Goal: Task Accomplishment & Management: Complete application form

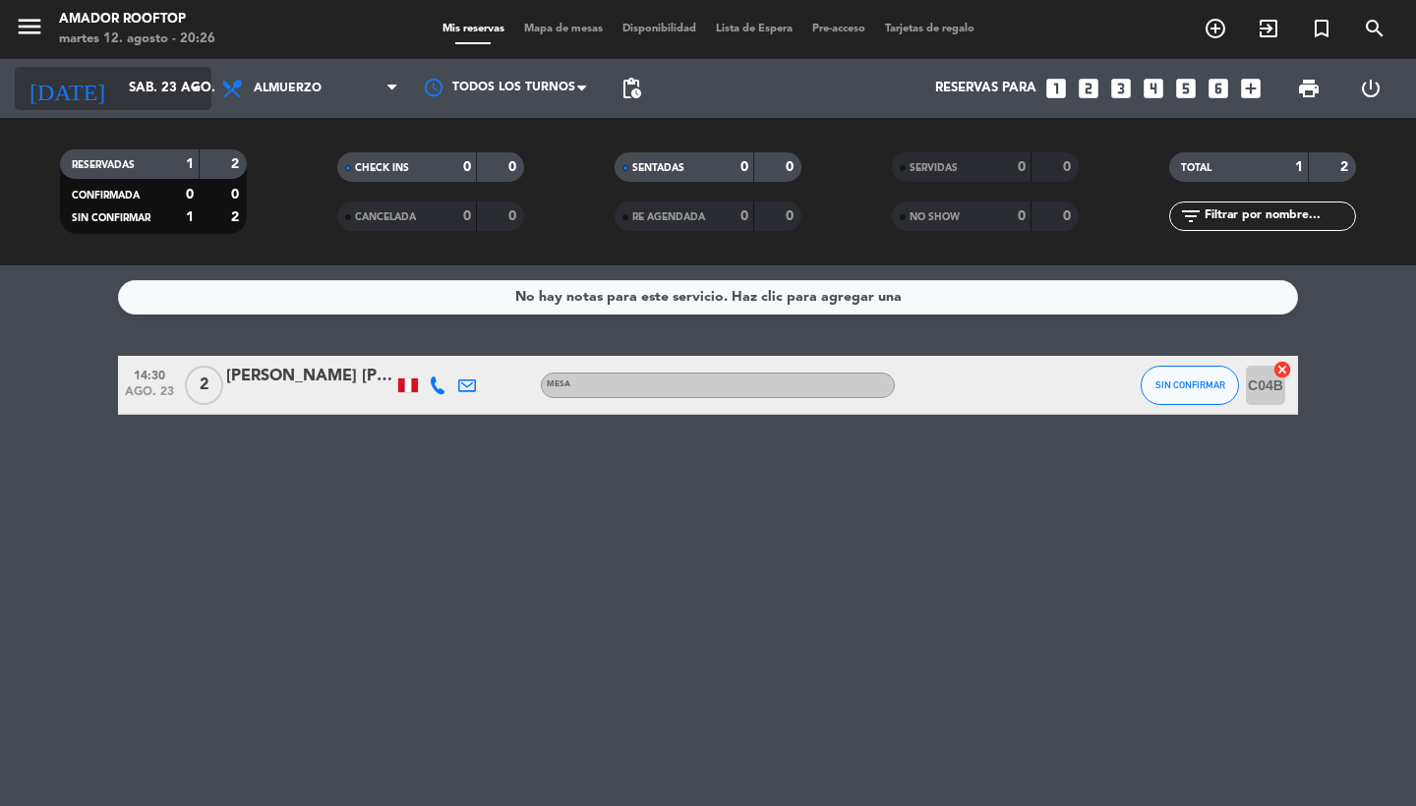
click at [175, 93] on input "sáb. 23 ago." at bounding box center [205, 88] width 173 height 35
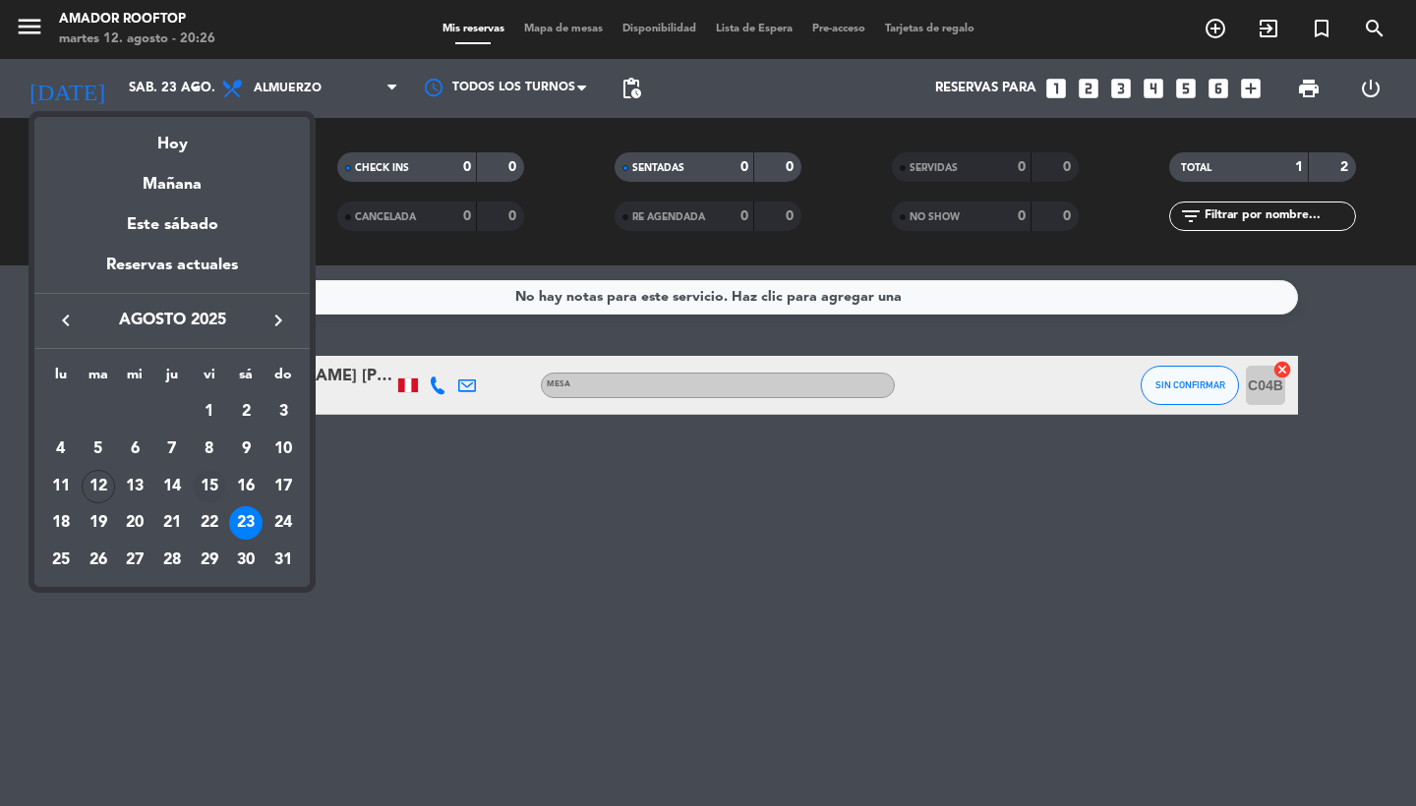
click at [196, 494] on div "15" at bounding box center [209, 486] width 33 height 33
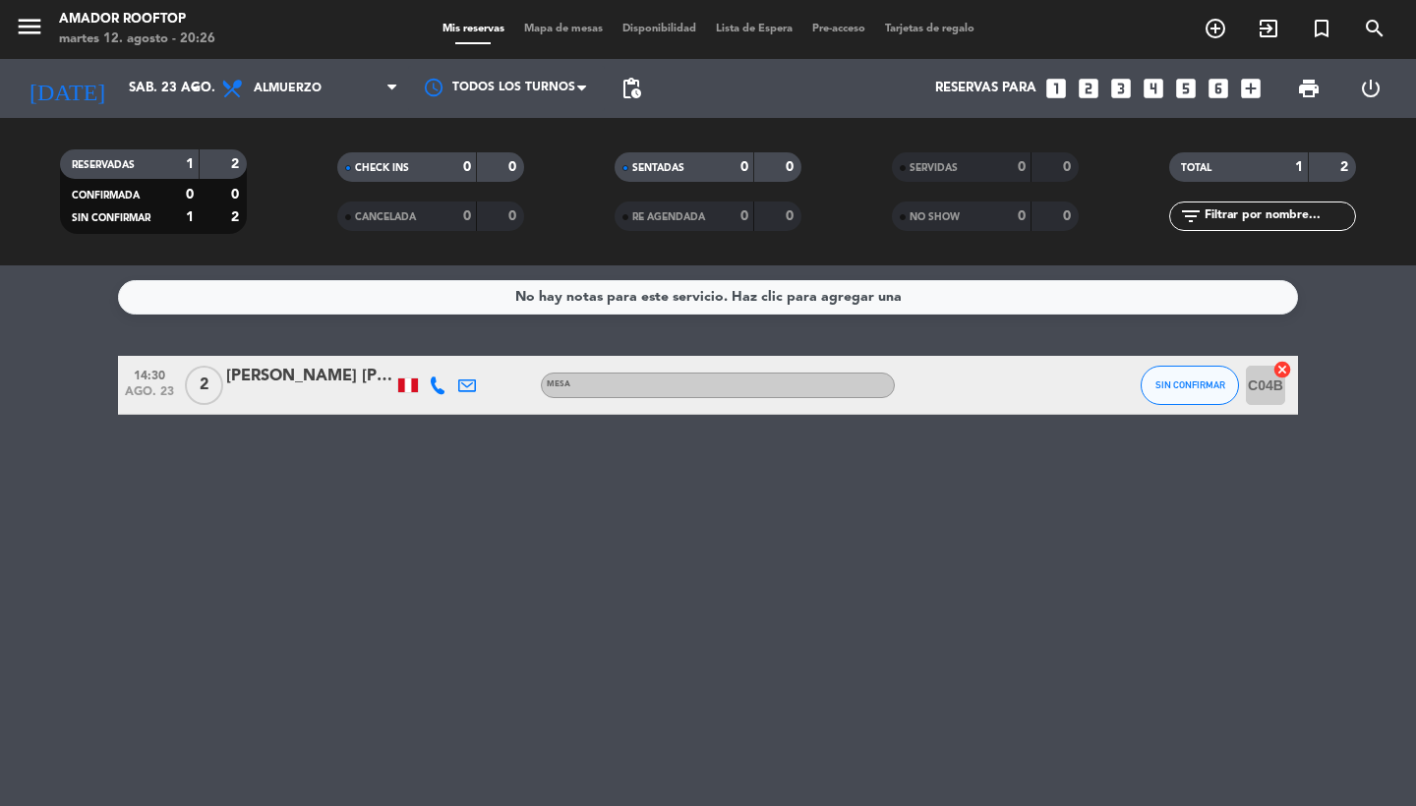
type input "vie. 15 ago."
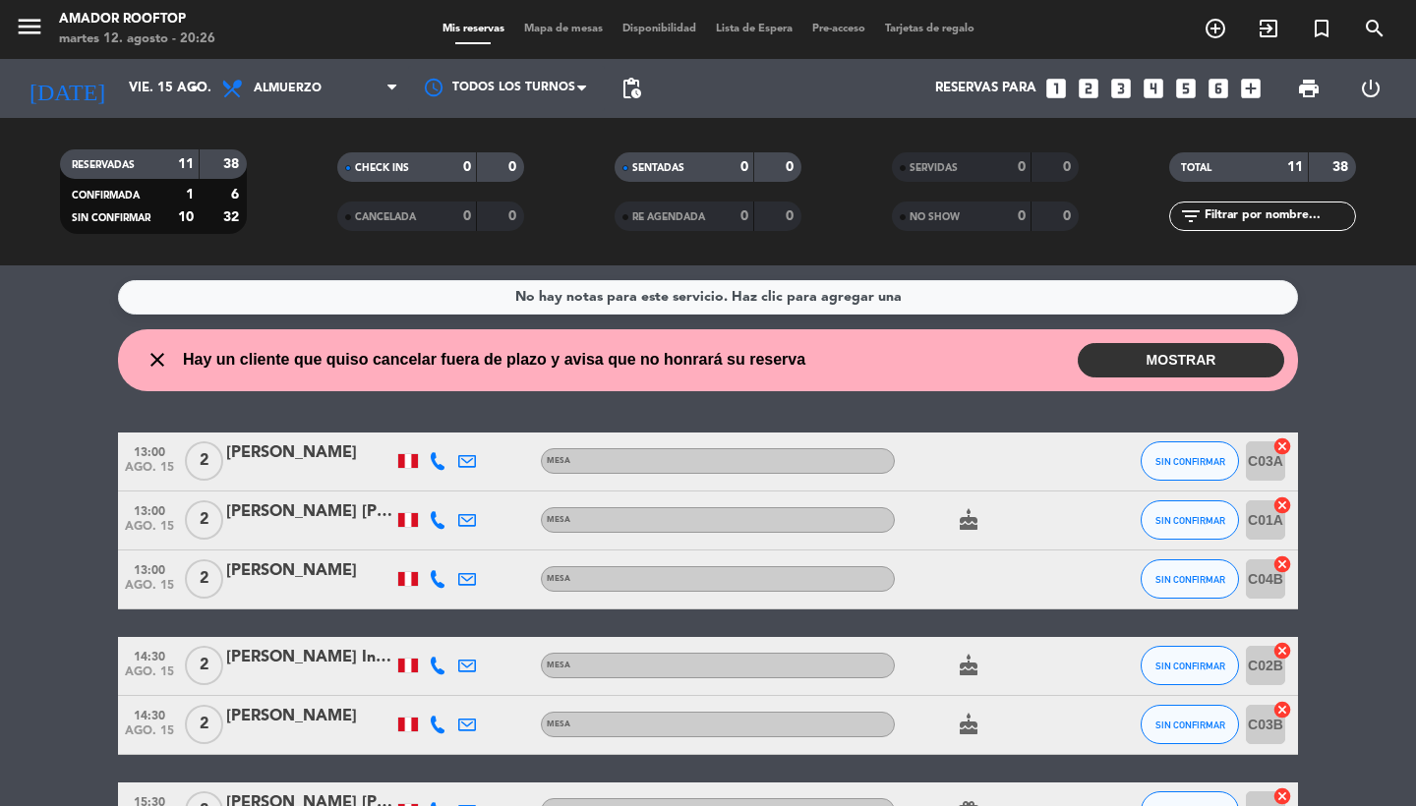
drag, startPoint x: 1221, startPoint y: 110, endPoint x: 1230, endPoint y: 96, distance: 16.4
click at [1226, 110] on div "Reservas para looks_one looks_two looks_3 looks_4 looks_5 looks_6 add_box" at bounding box center [961, 88] width 620 height 59
click at [1249, 96] on icon "add_box" at bounding box center [1251, 89] width 26 height 26
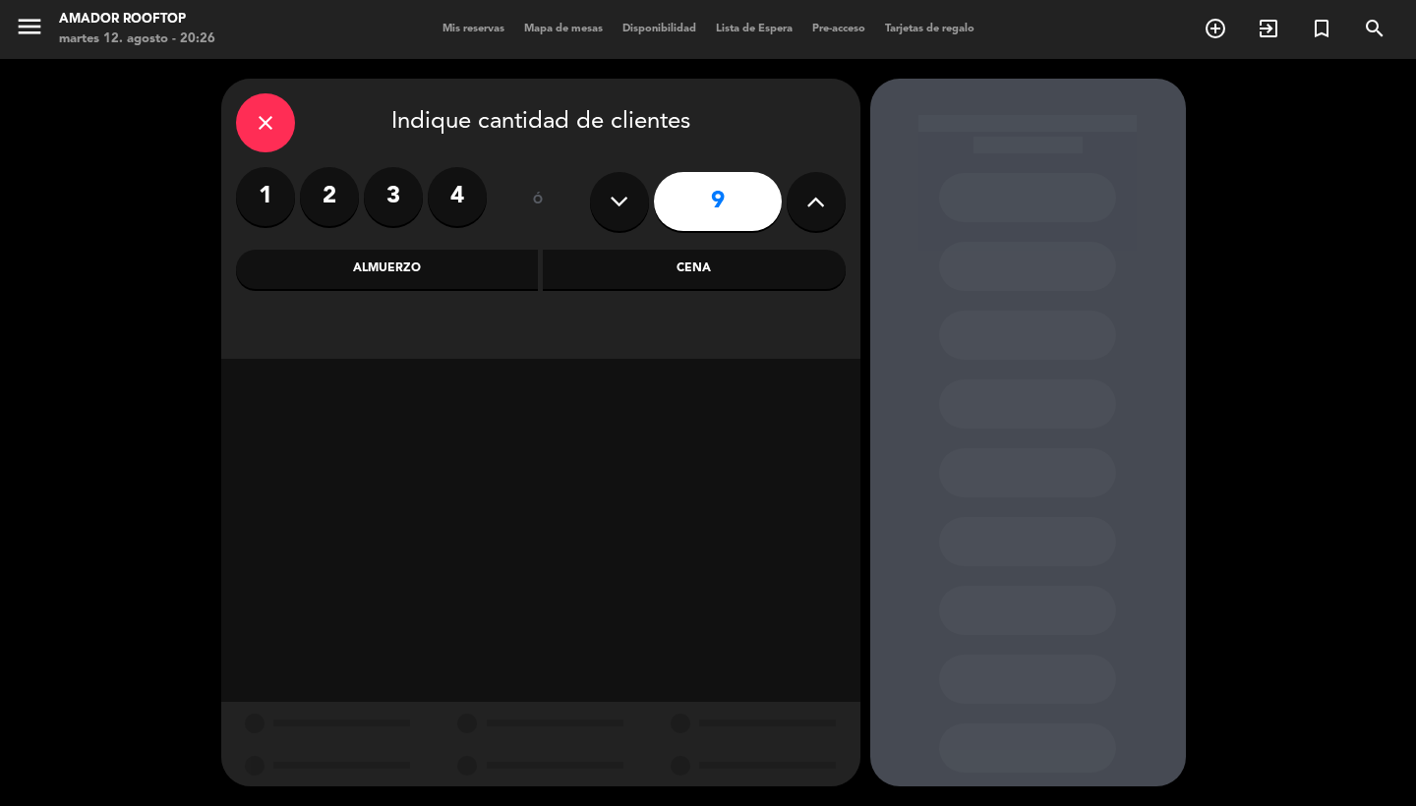
click at [817, 202] on icon at bounding box center [815, 202] width 19 height 30
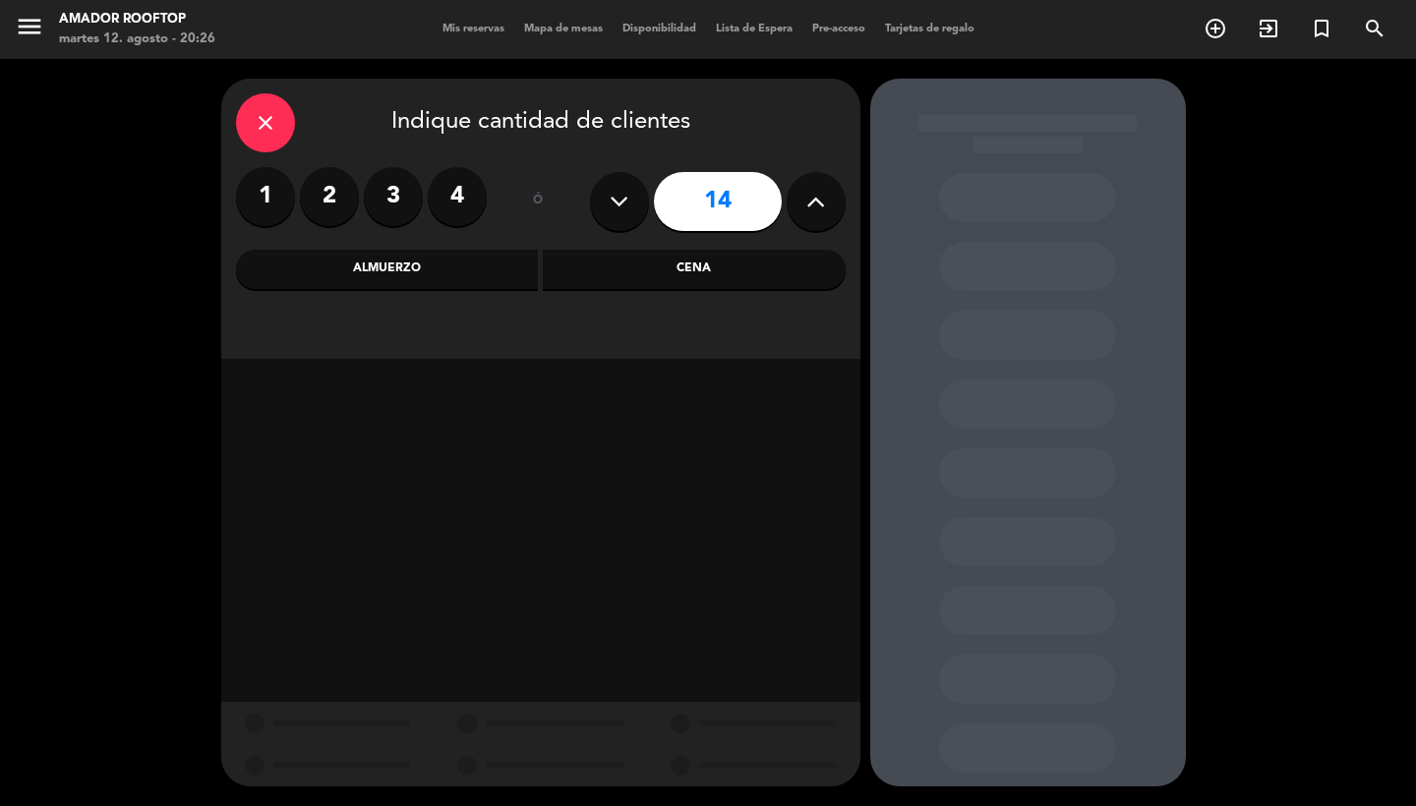
click at [817, 202] on icon at bounding box center [815, 202] width 19 height 30
click at [599, 200] on button at bounding box center [619, 201] width 59 height 59
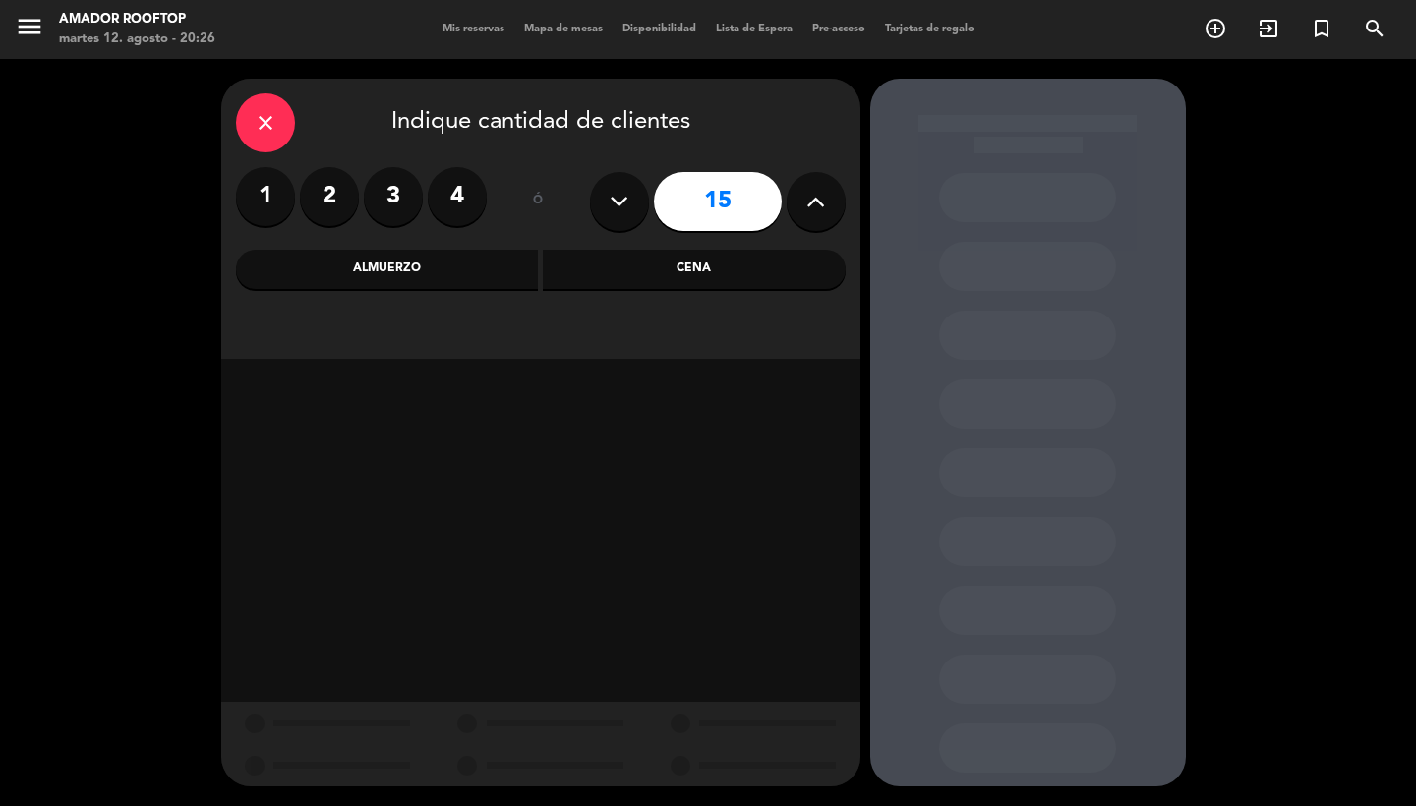
click at [599, 200] on button at bounding box center [619, 201] width 59 height 59
click at [806, 198] on icon at bounding box center [815, 202] width 19 height 30
type input "15"
click at [387, 262] on div "Almuerzo" at bounding box center [387, 269] width 303 height 39
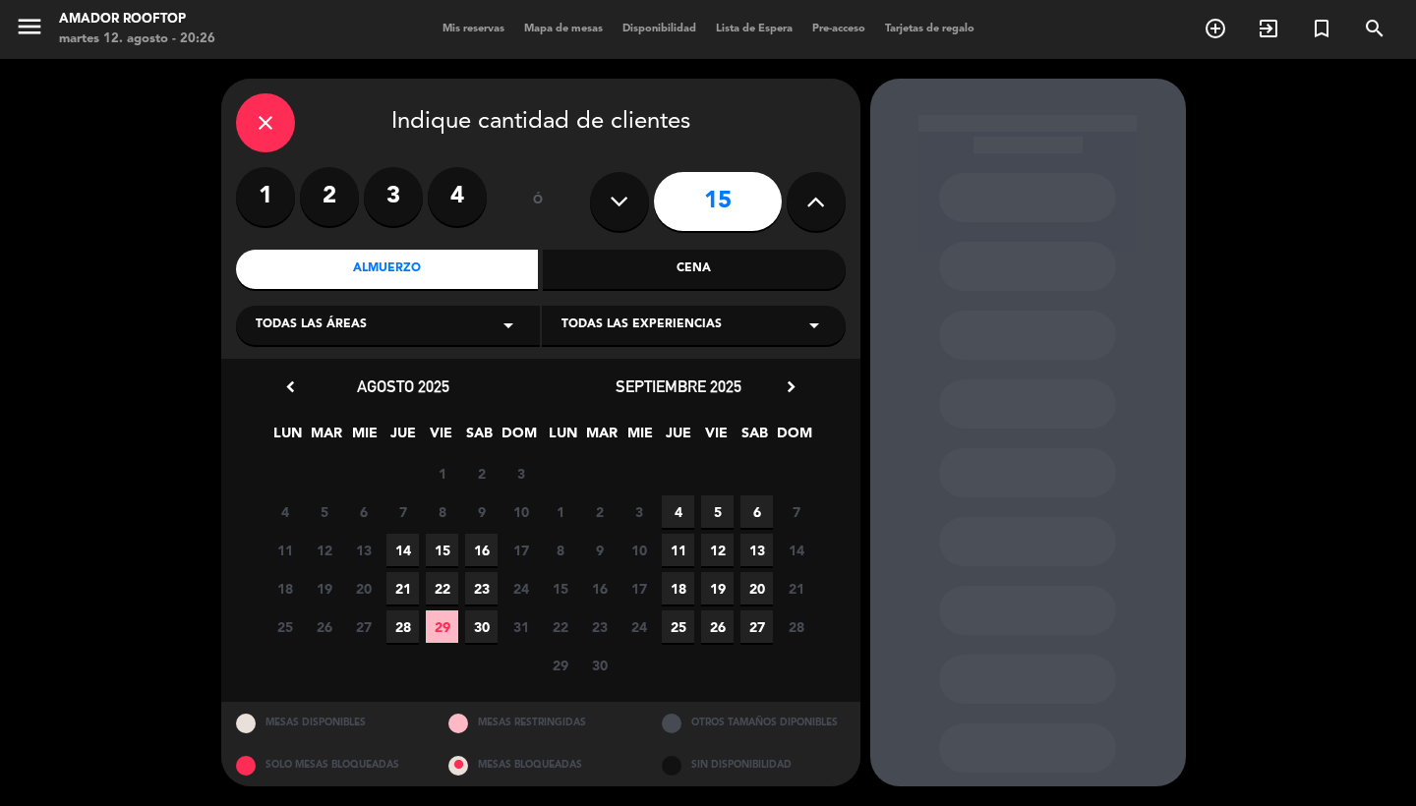
click at [447, 540] on span "15" at bounding box center [442, 550] width 32 height 32
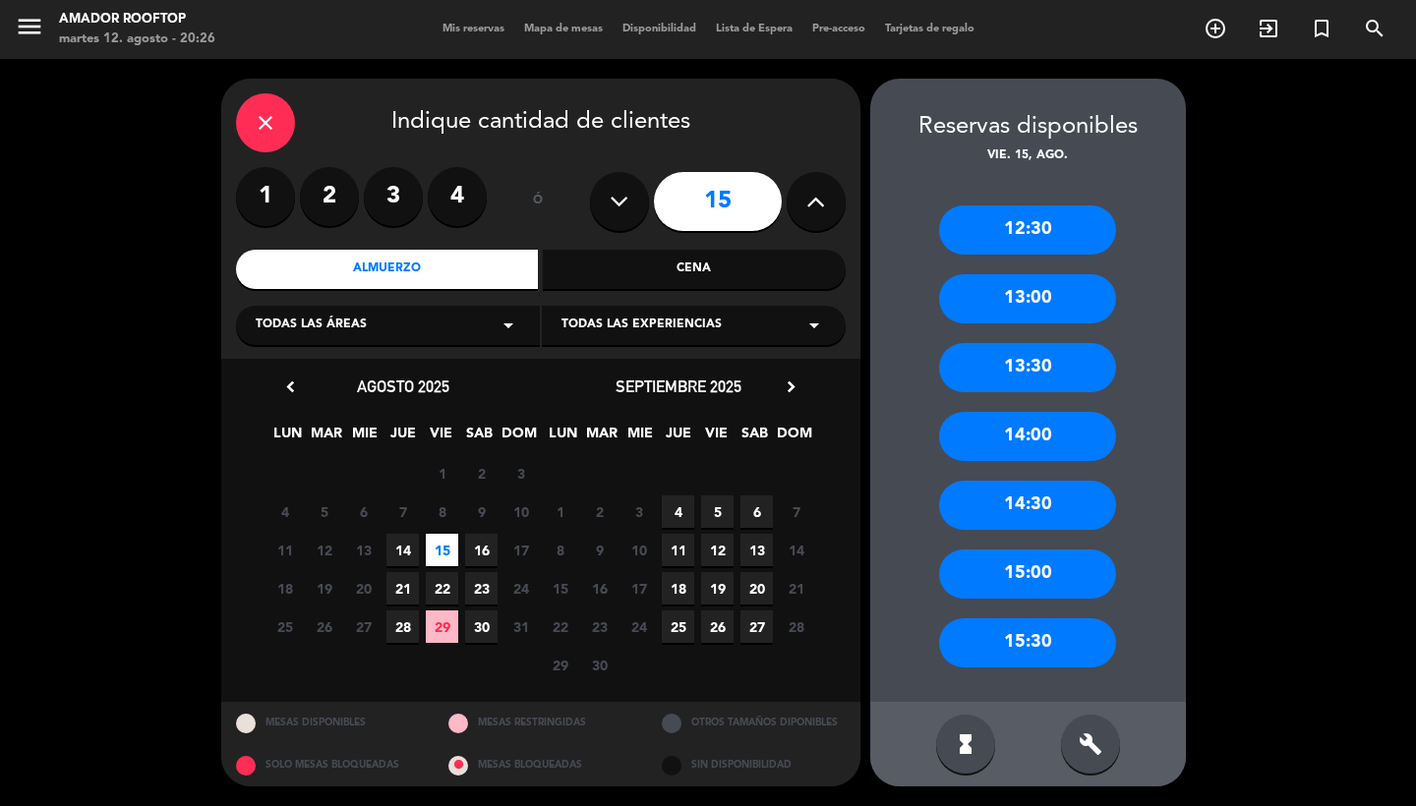
click at [1034, 579] on div "15:00" at bounding box center [1027, 574] width 177 height 49
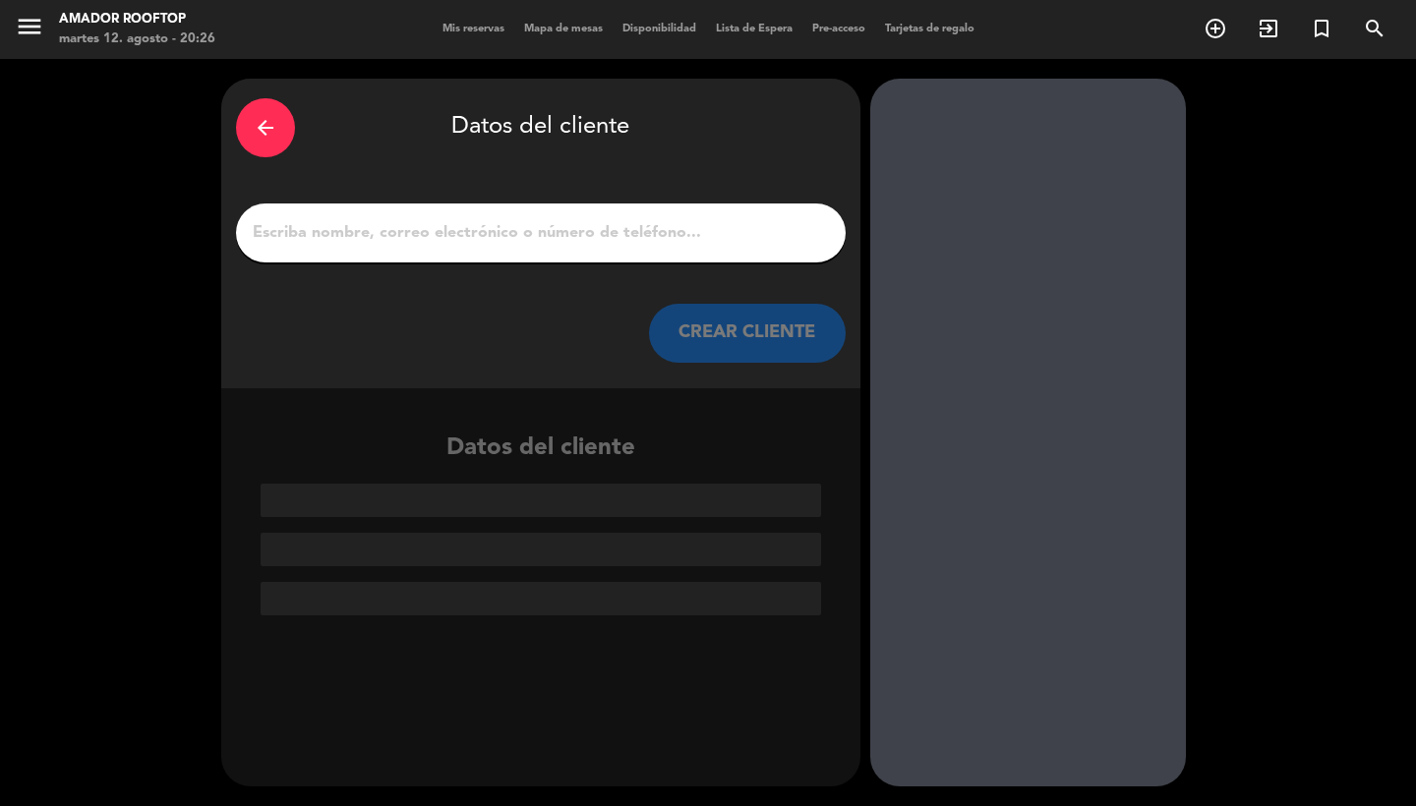
click at [398, 236] on input "1" at bounding box center [541, 233] width 580 height 28
paste input "[PERSON_NAME]"
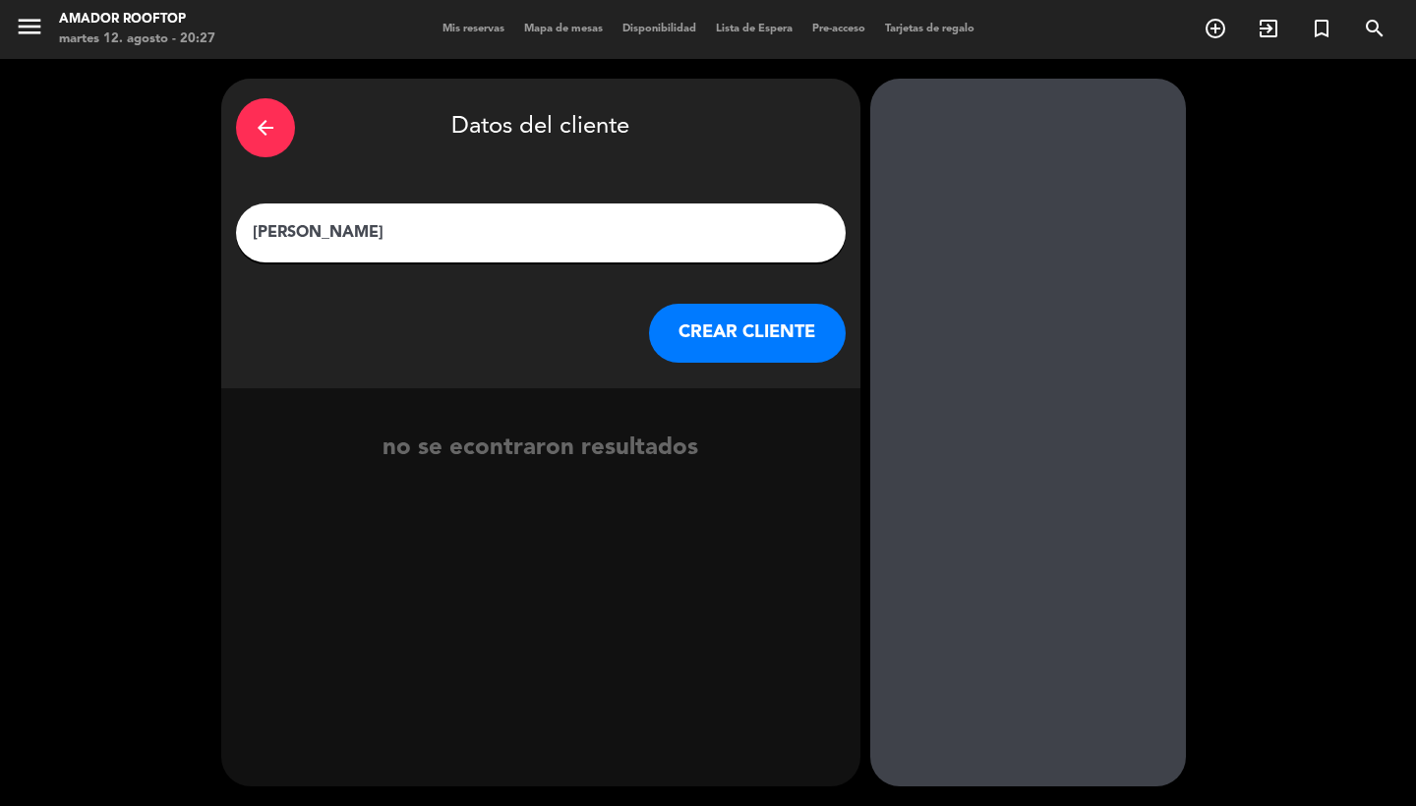
type input "[PERSON_NAME]"
click at [743, 328] on button "CREAR CLIENTE" at bounding box center [747, 333] width 197 height 59
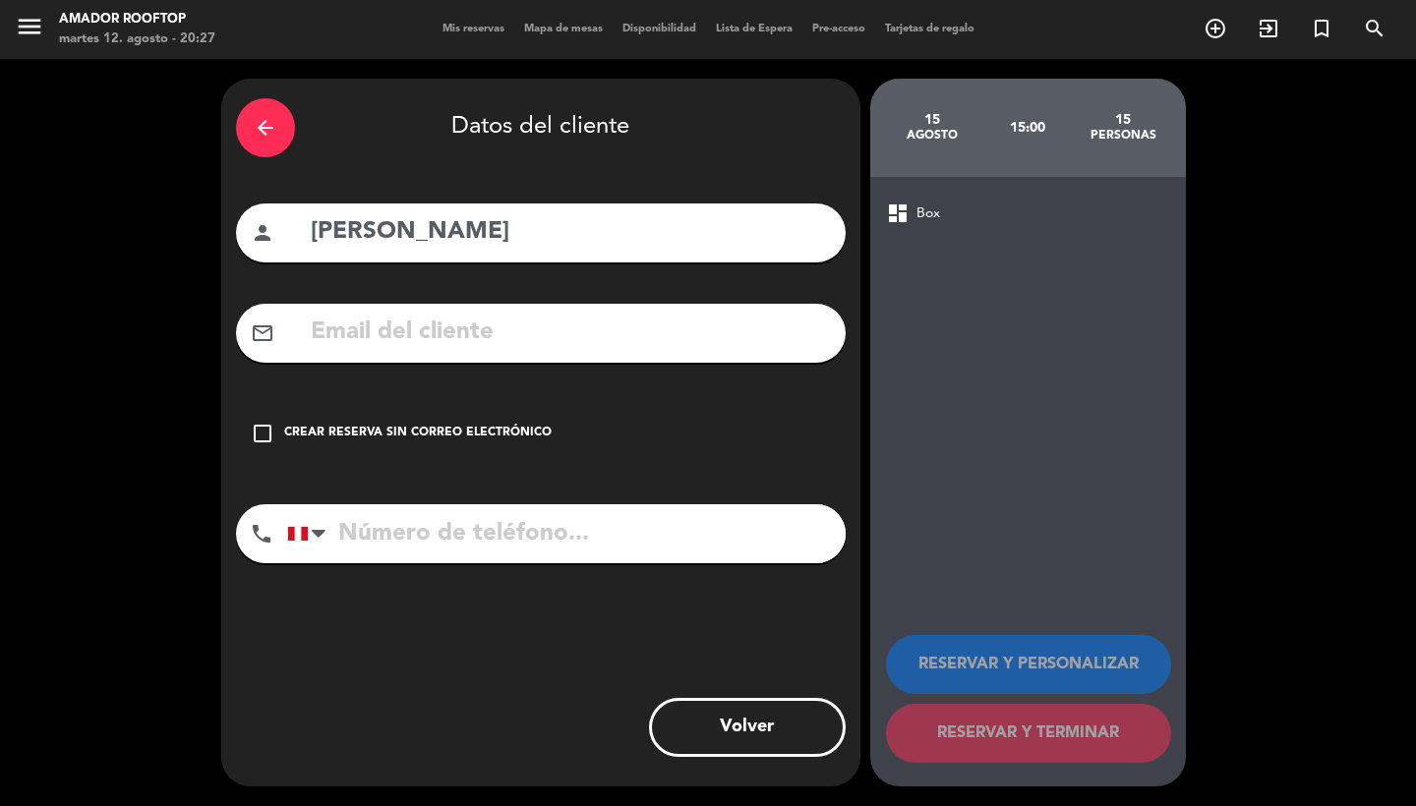
click at [461, 438] on div "Crear reserva sin correo electrónico" at bounding box center [417, 434] width 267 height 20
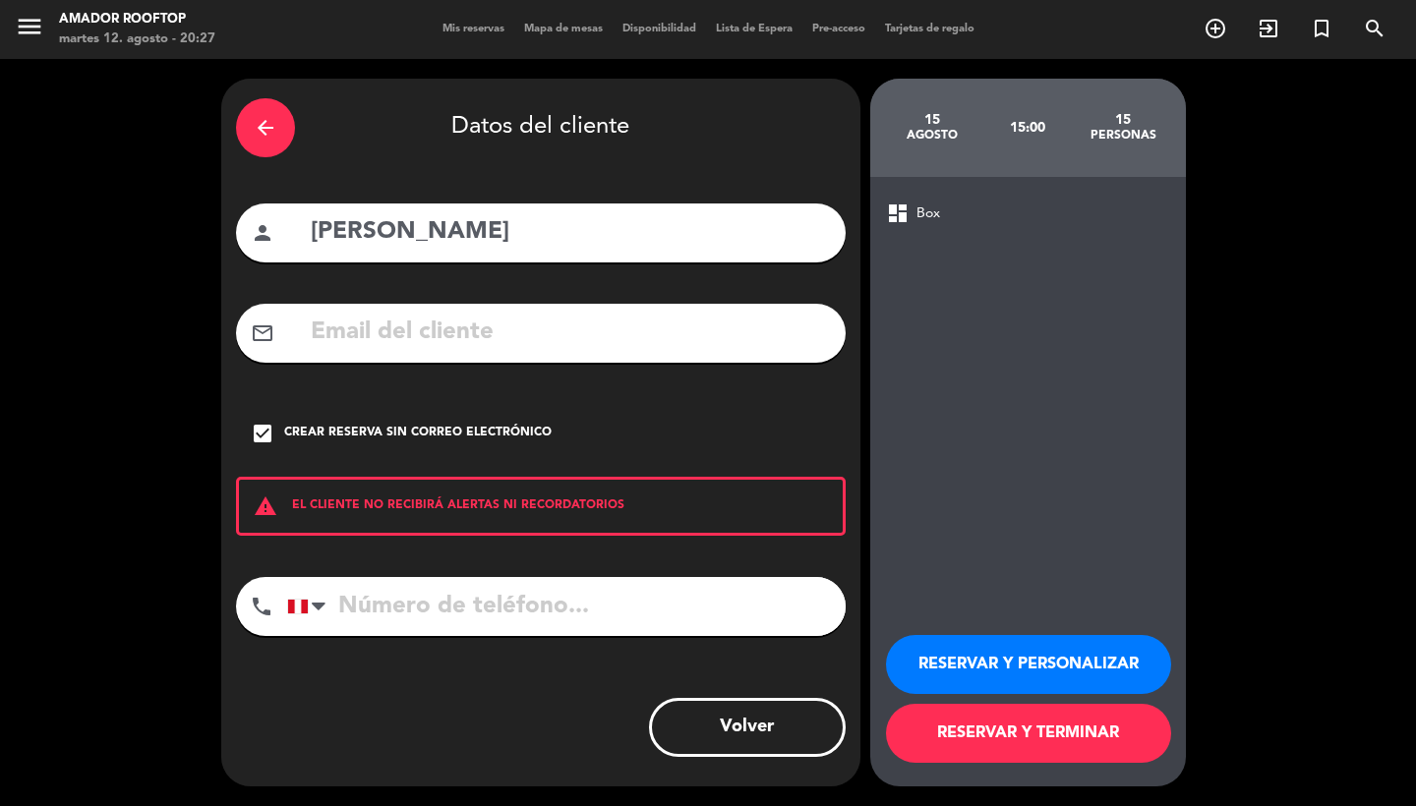
click at [398, 623] on input "tel" at bounding box center [566, 606] width 559 height 59
paste input "994686213"
type input "994686213"
click at [1084, 664] on button "RESERVAR Y PERSONALIZAR" at bounding box center [1028, 664] width 285 height 59
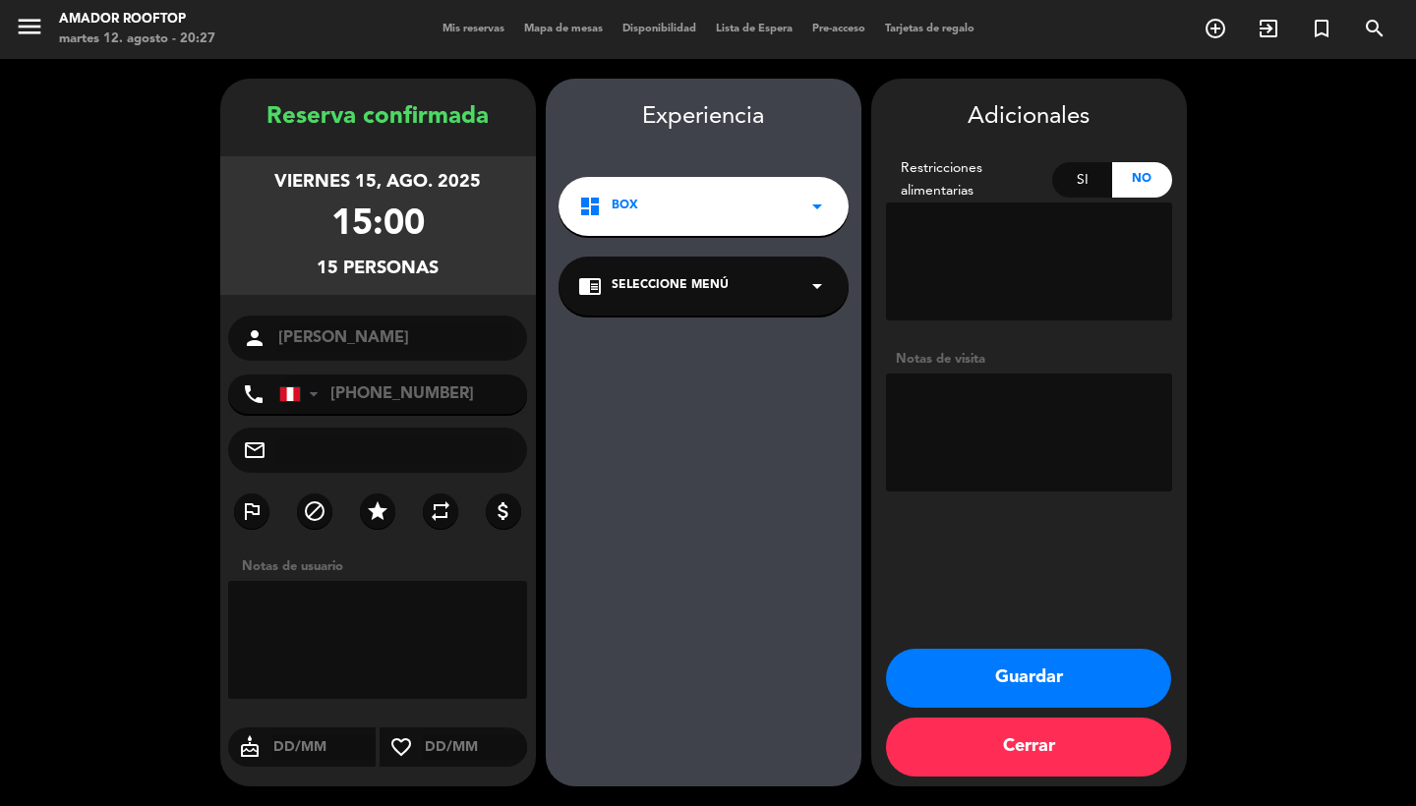
click at [981, 398] on textarea at bounding box center [1029, 433] width 286 height 118
type textarea "SON [DEMOGRAPHIC_DATA] PAX"
click at [1039, 676] on button "Guardar" at bounding box center [1028, 678] width 285 height 59
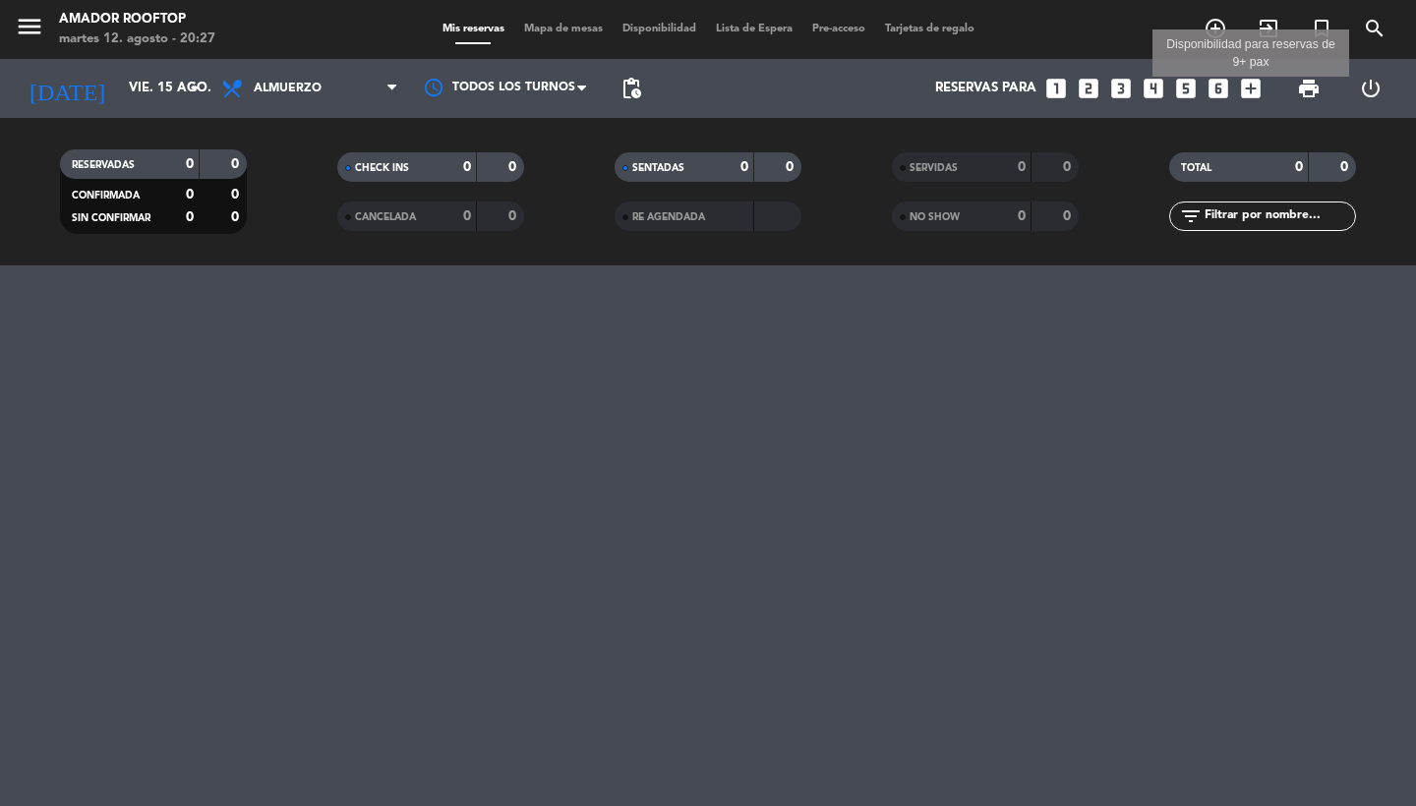
click at [1256, 88] on icon "add_box" at bounding box center [1251, 89] width 26 height 26
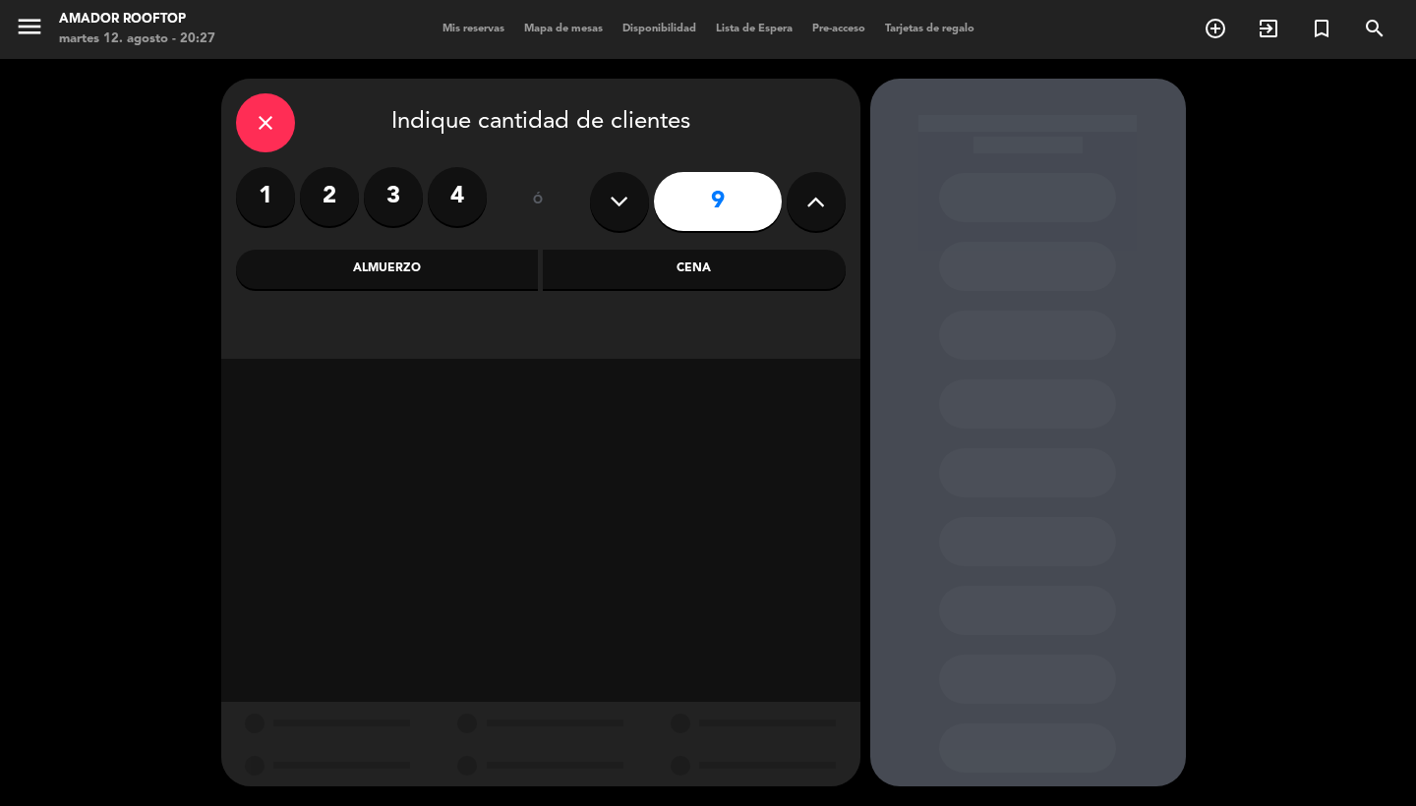
click at [818, 198] on icon at bounding box center [815, 202] width 19 height 30
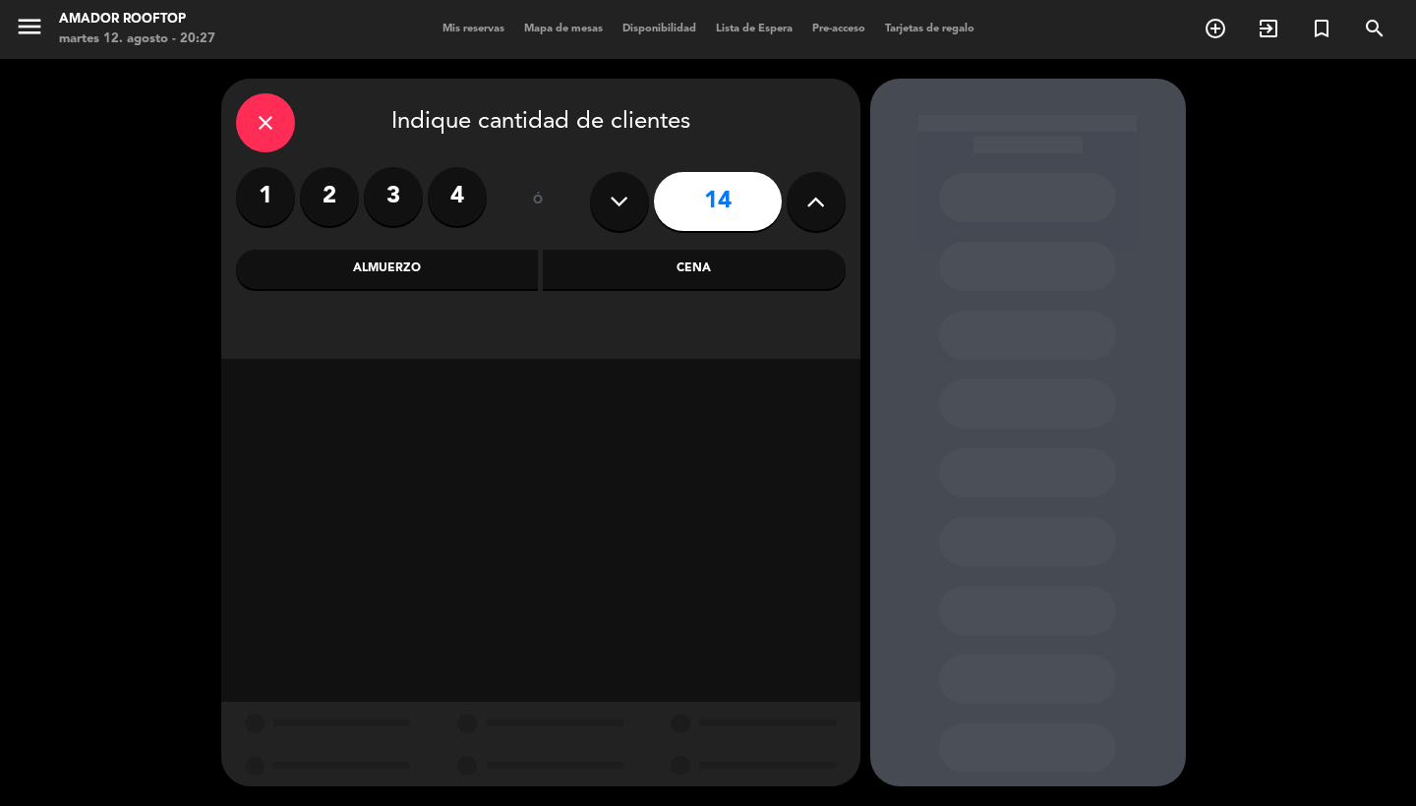
click at [818, 198] on icon at bounding box center [815, 202] width 19 height 30
type input "15"
click at [408, 266] on div "Almuerzo" at bounding box center [387, 269] width 303 height 39
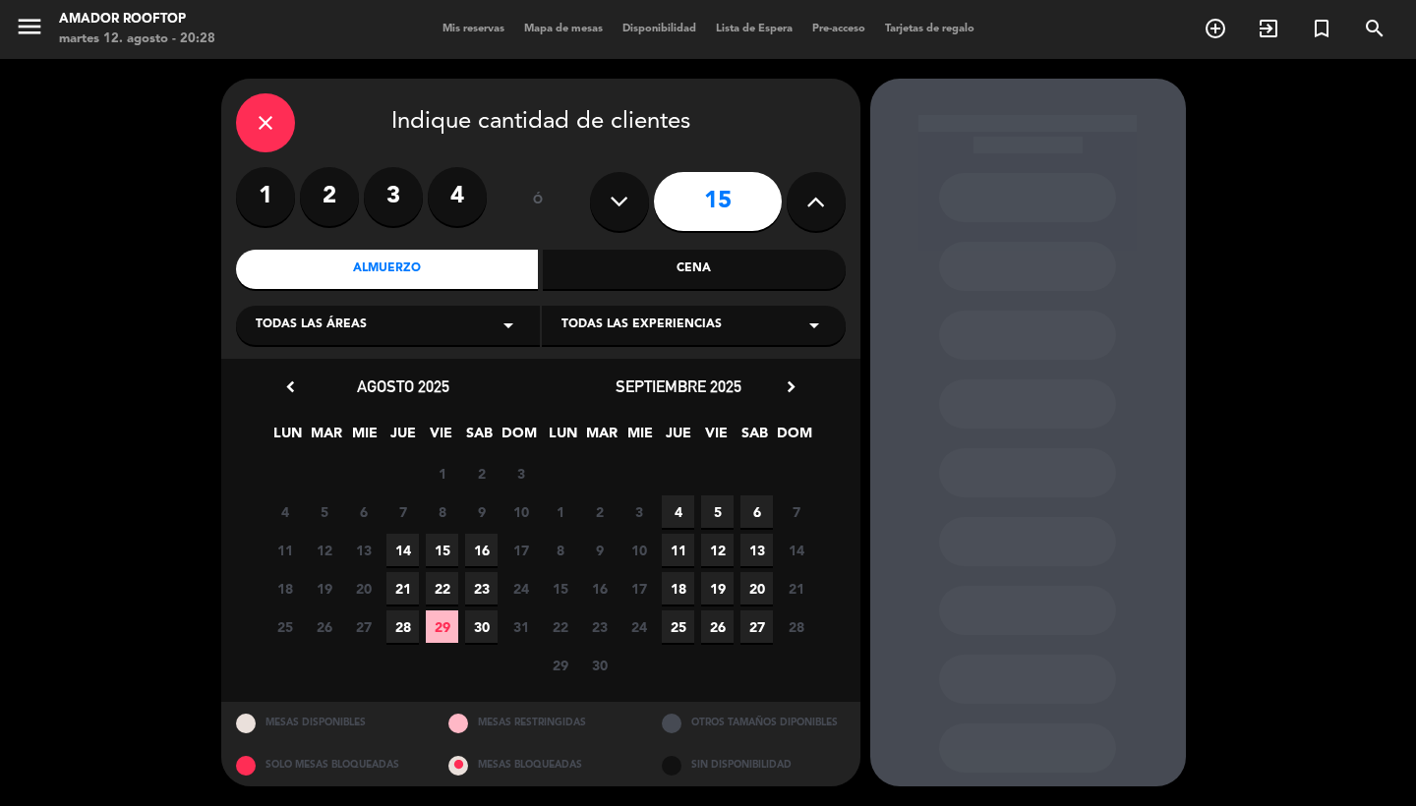
click at [445, 545] on span "15" at bounding box center [442, 550] width 32 height 32
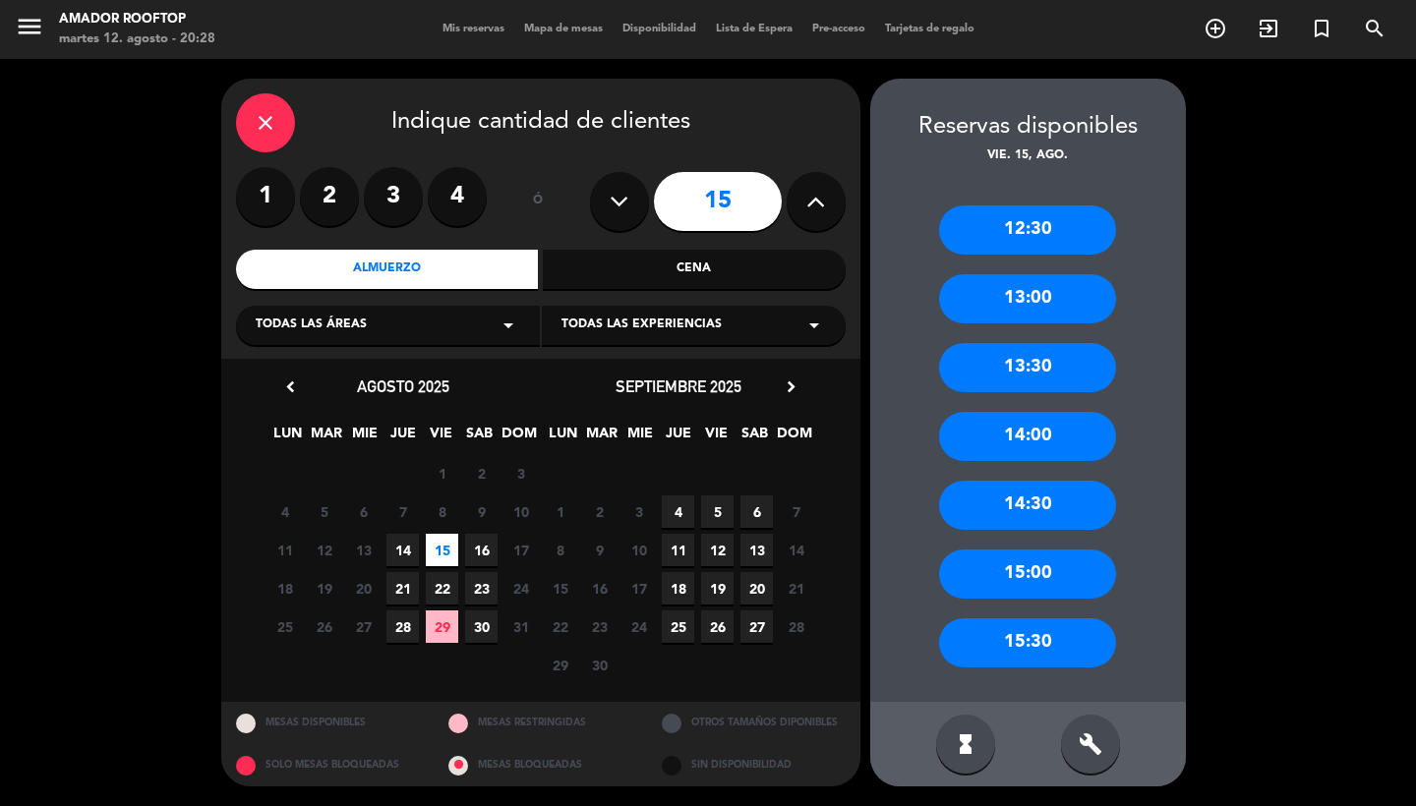
click at [1031, 560] on div "15:00" at bounding box center [1027, 574] width 177 height 49
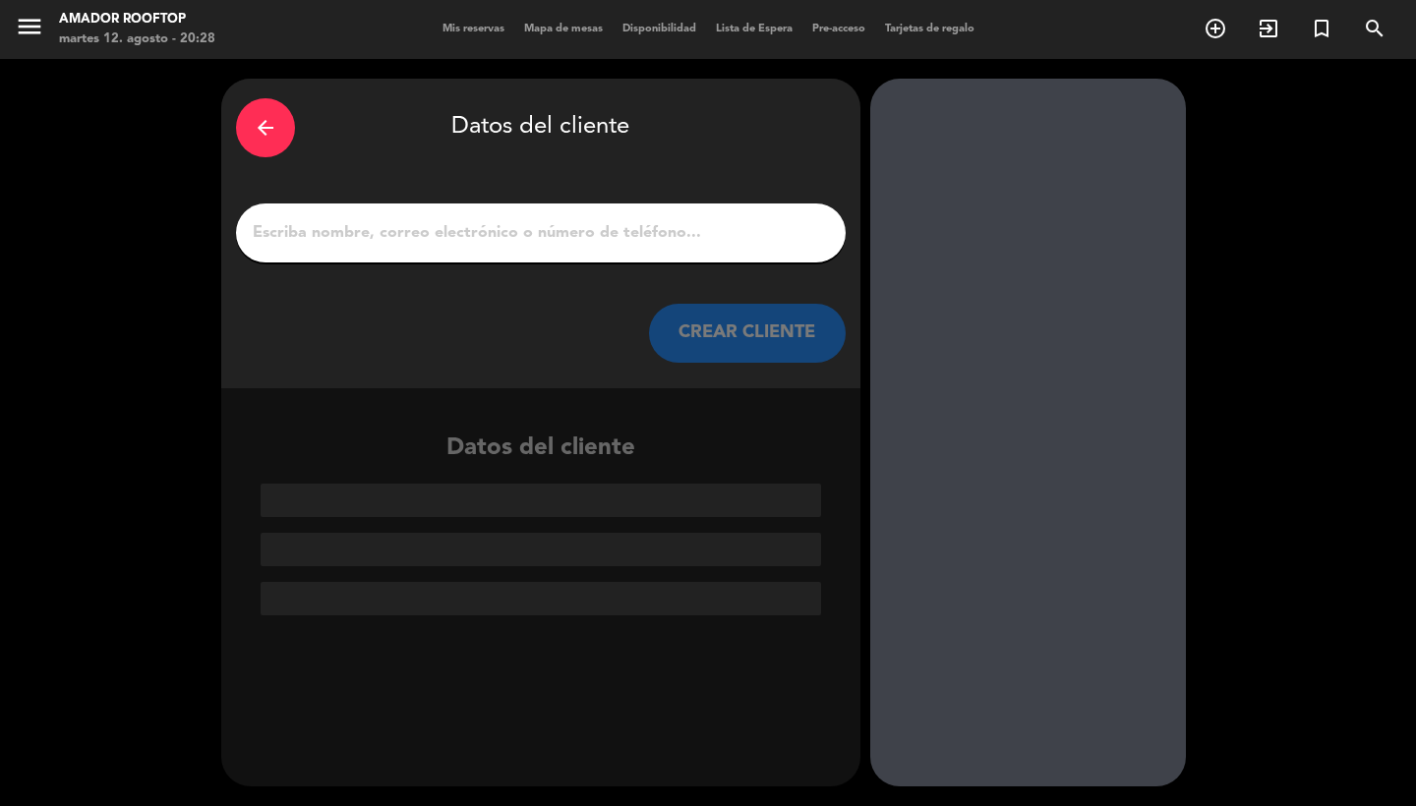
click at [591, 227] on input "1" at bounding box center [541, 233] width 580 height 28
paste input "[PERSON_NAME]"
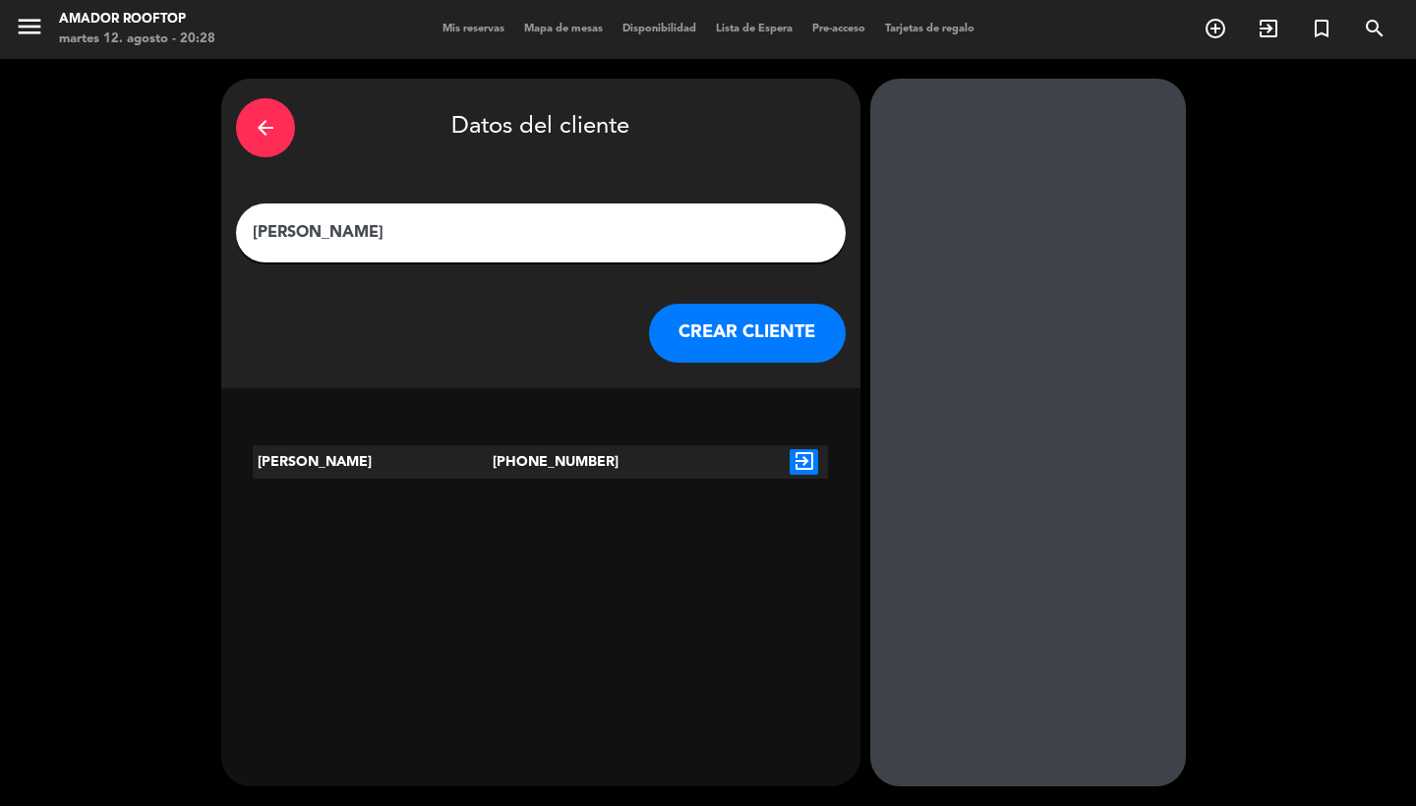
type input "[PERSON_NAME]"
click at [643, 454] on div at bounding box center [684, 461] width 192 height 33
click at [810, 459] on icon "exit_to_app" at bounding box center [804, 462] width 29 height 26
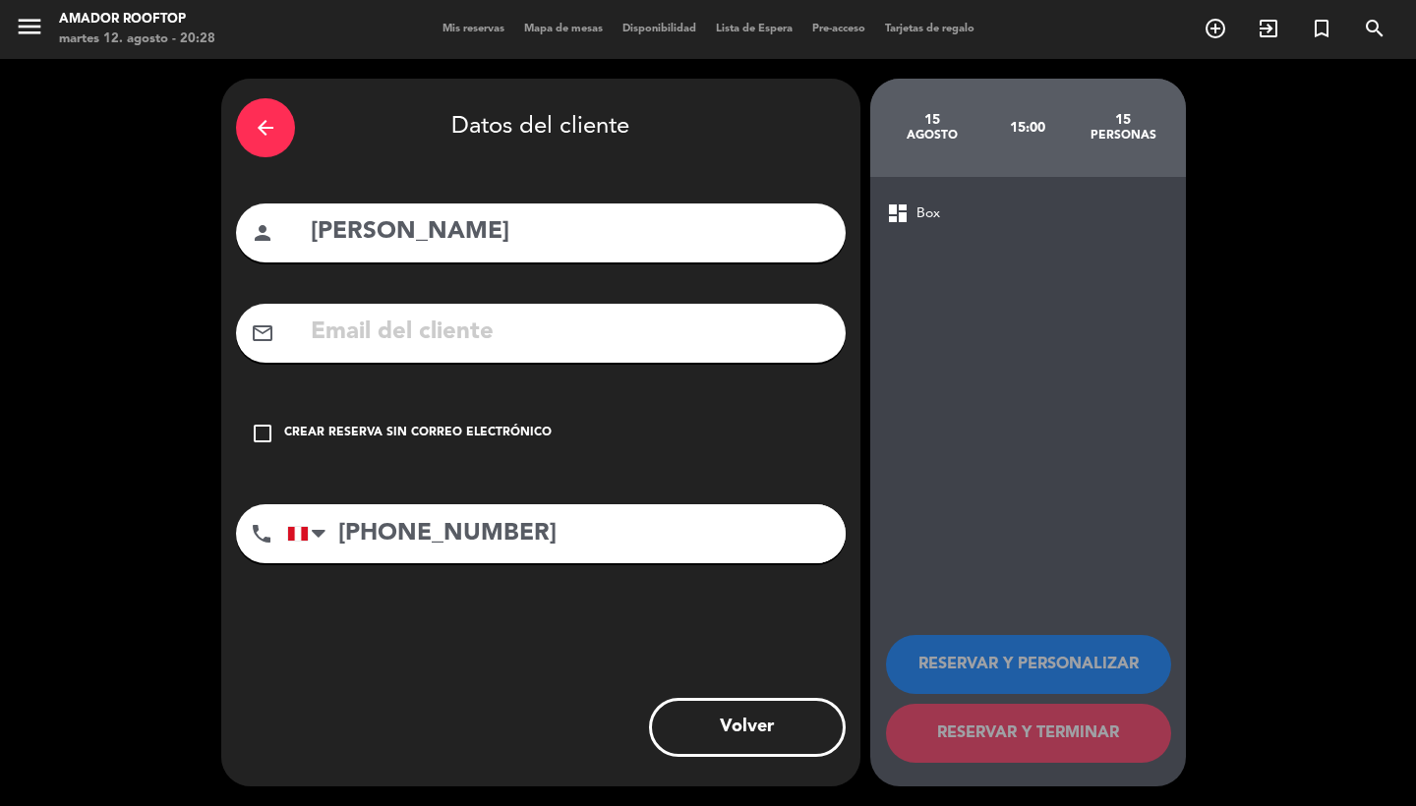
click at [471, 424] on div "Crear reserva sin correo electrónico" at bounding box center [417, 434] width 267 height 20
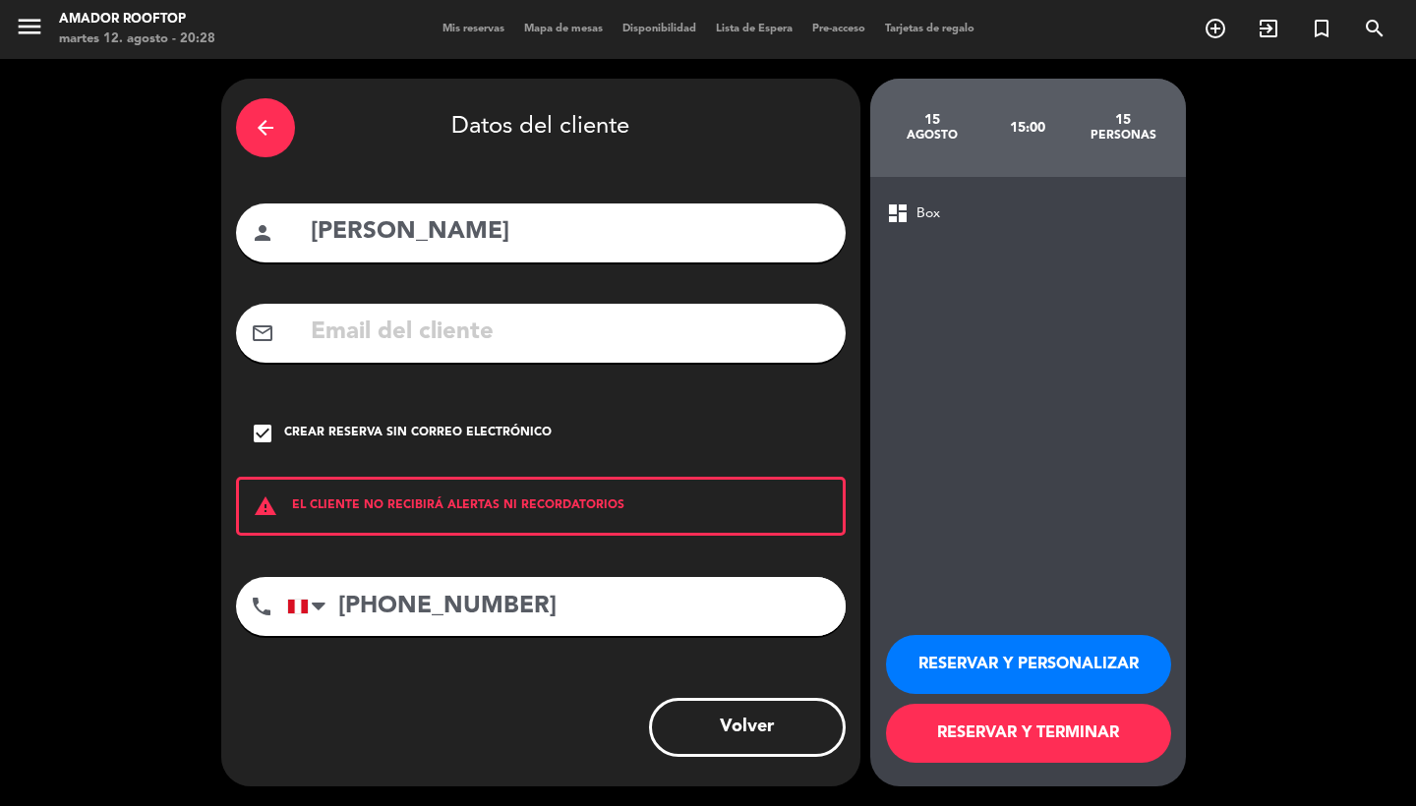
click at [1101, 675] on button "RESERVAR Y PERSONALIZAR" at bounding box center [1028, 664] width 285 height 59
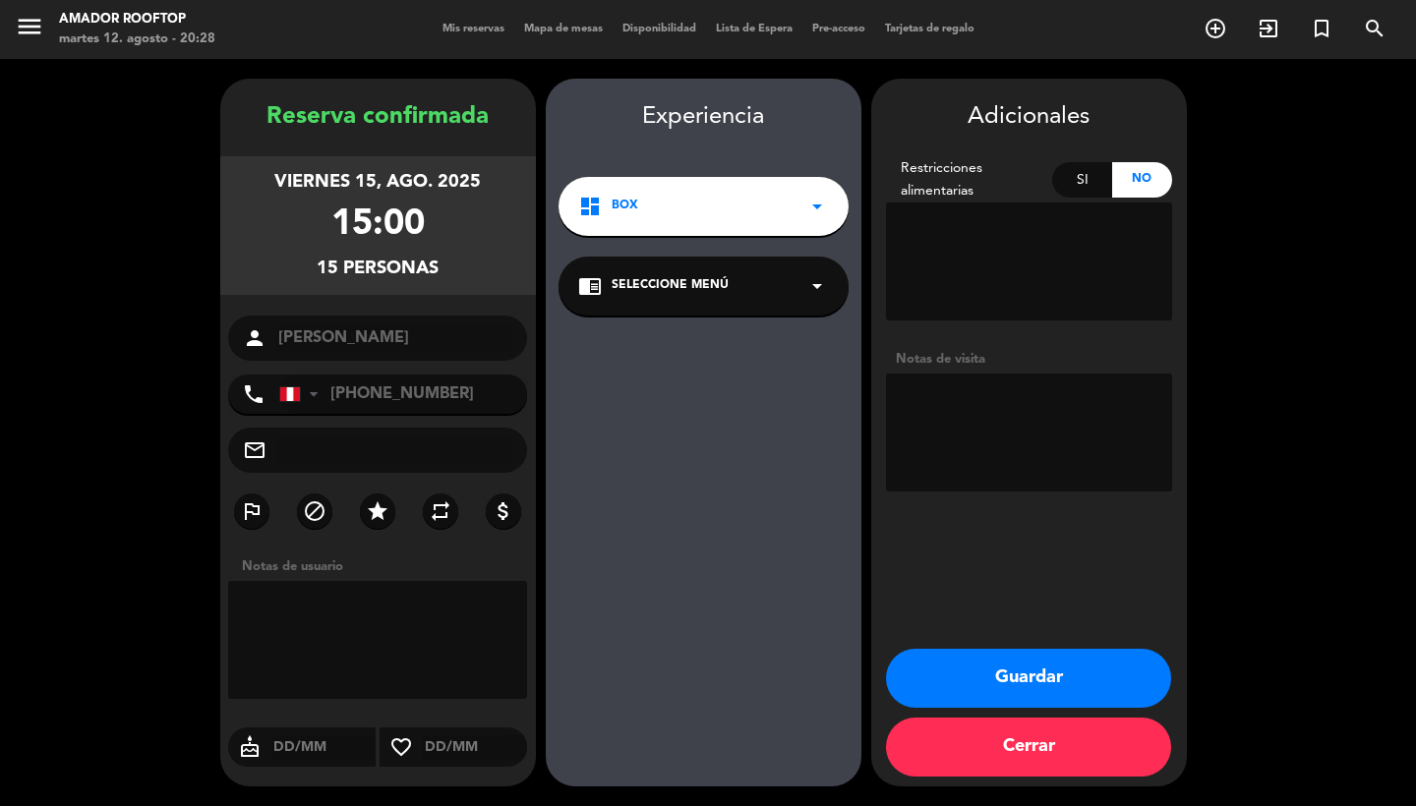
click at [1002, 397] on textarea at bounding box center [1029, 433] width 286 height 118
type textarea "BOX DEL 6 AL 8"
click at [1052, 675] on button "Guardar" at bounding box center [1028, 678] width 285 height 59
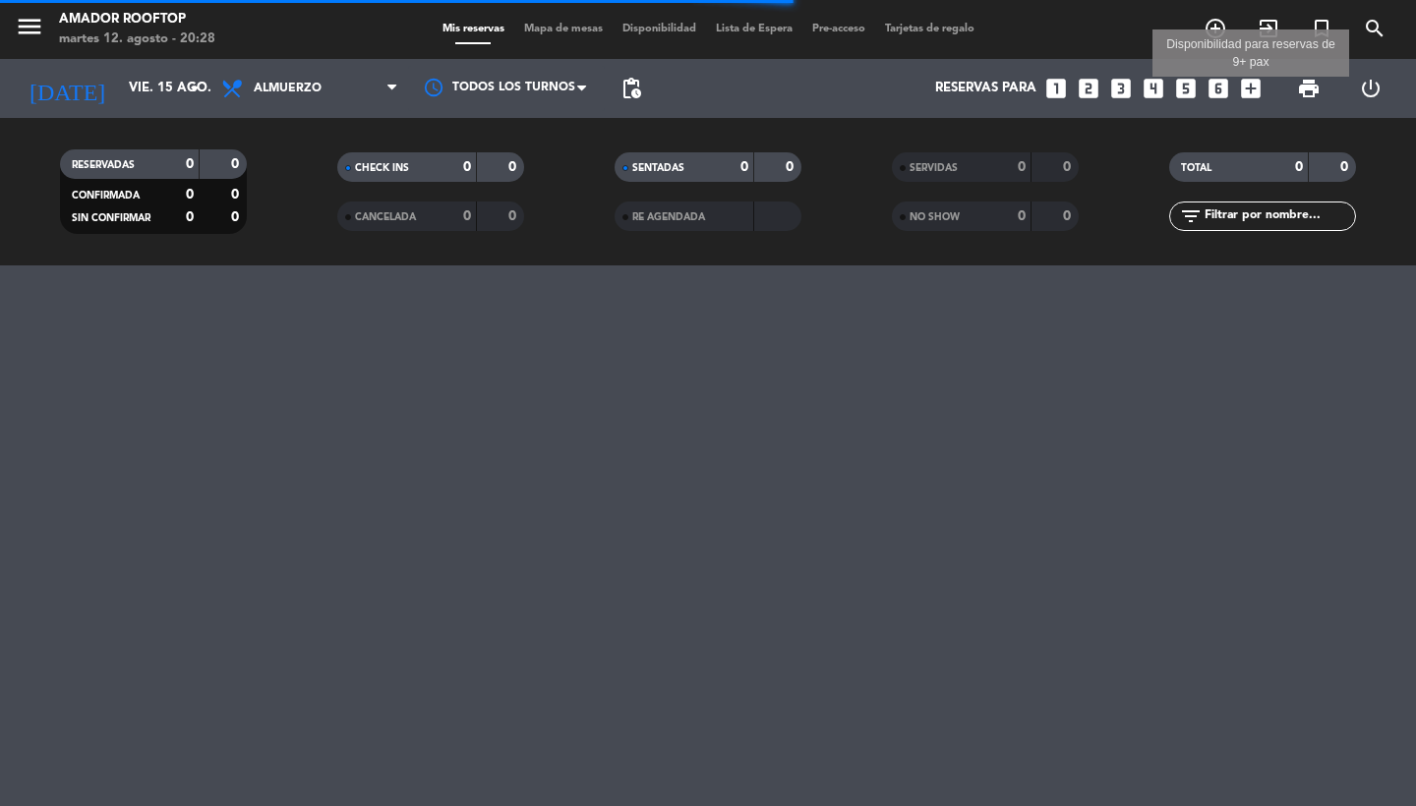
click at [1256, 90] on icon "add_box" at bounding box center [1251, 89] width 26 height 26
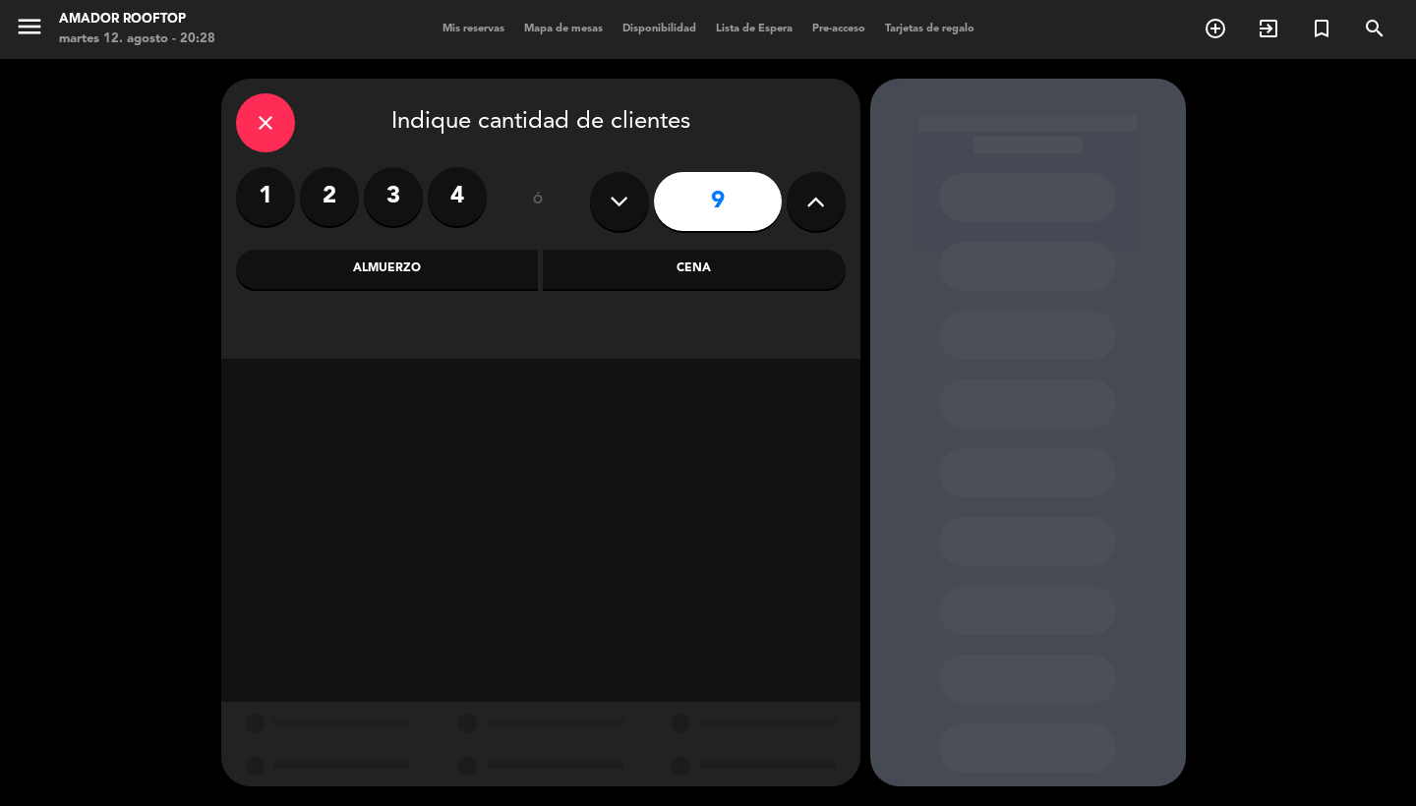
click at [811, 205] on icon at bounding box center [815, 202] width 19 height 30
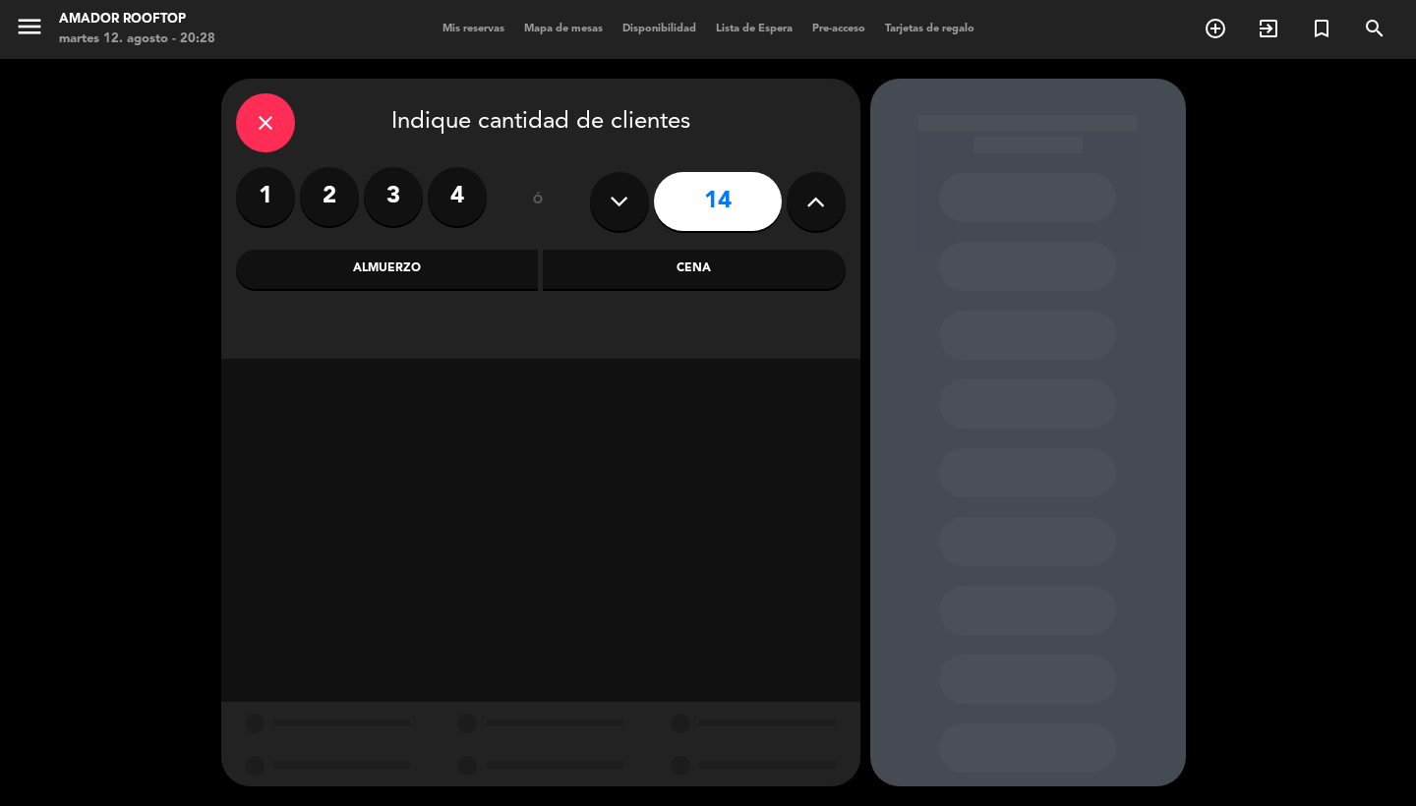
click at [811, 205] on icon at bounding box center [815, 202] width 19 height 30
type input "15"
click at [434, 274] on div "Almuerzo" at bounding box center [387, 269] width 303 height 39
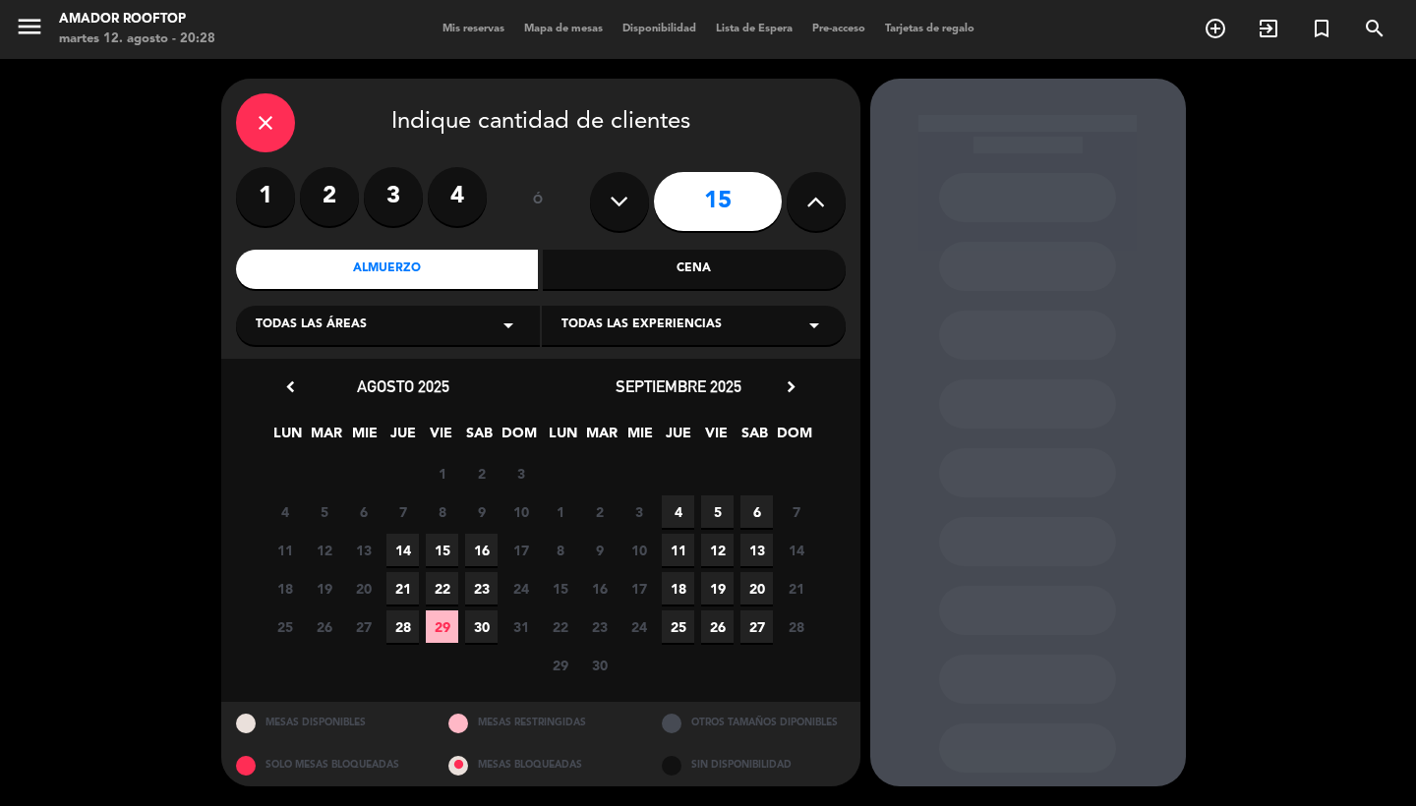
click at [444, 550] on span "15" at bounding box center [442, 550] width 32 height 32
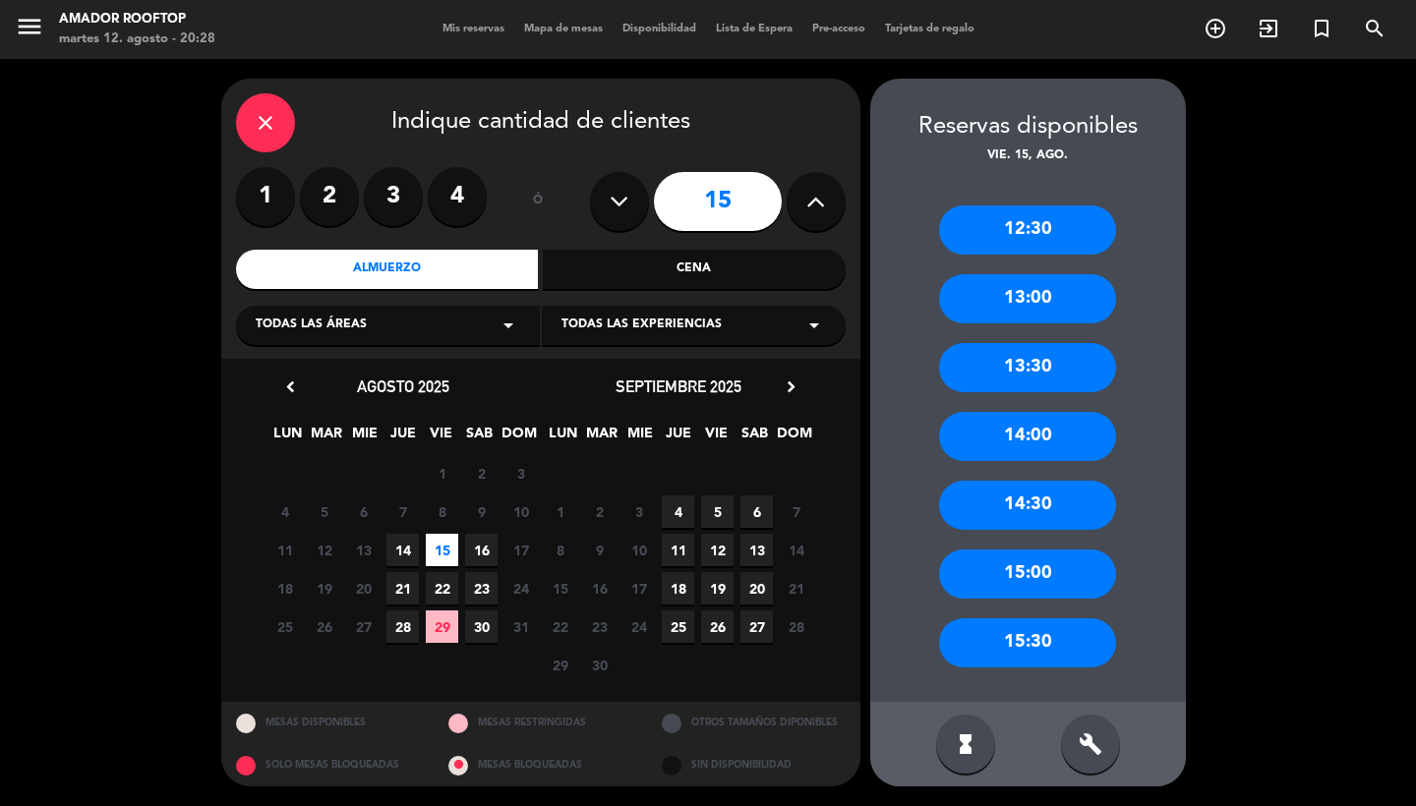
click at [1045, 564] on div "15:00" at bounding box center [1027, 574] width 177 height 49
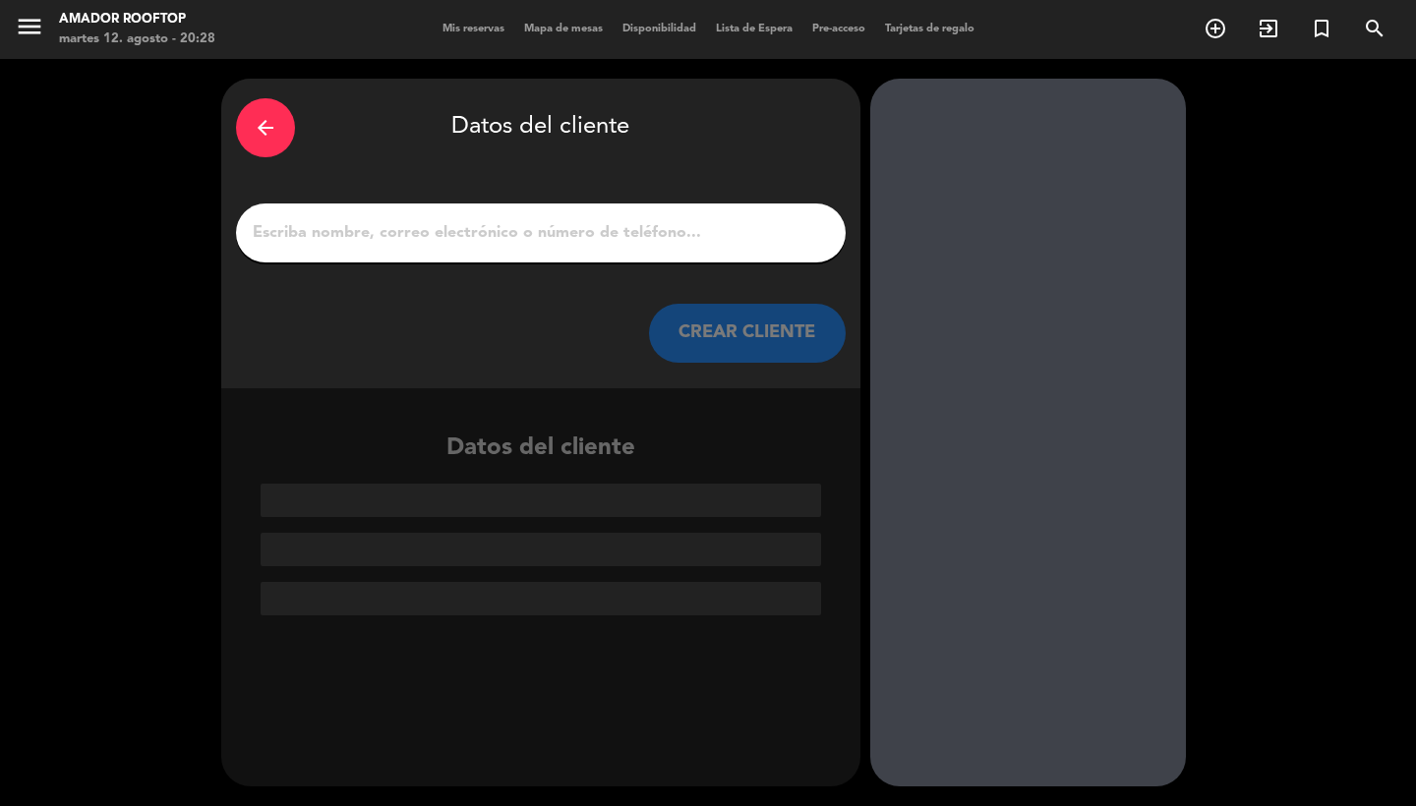
click at [715, 219] on input "1" at bounding box center [541, 233] width 580 height 28
paste input "[PERSON_NAME]"
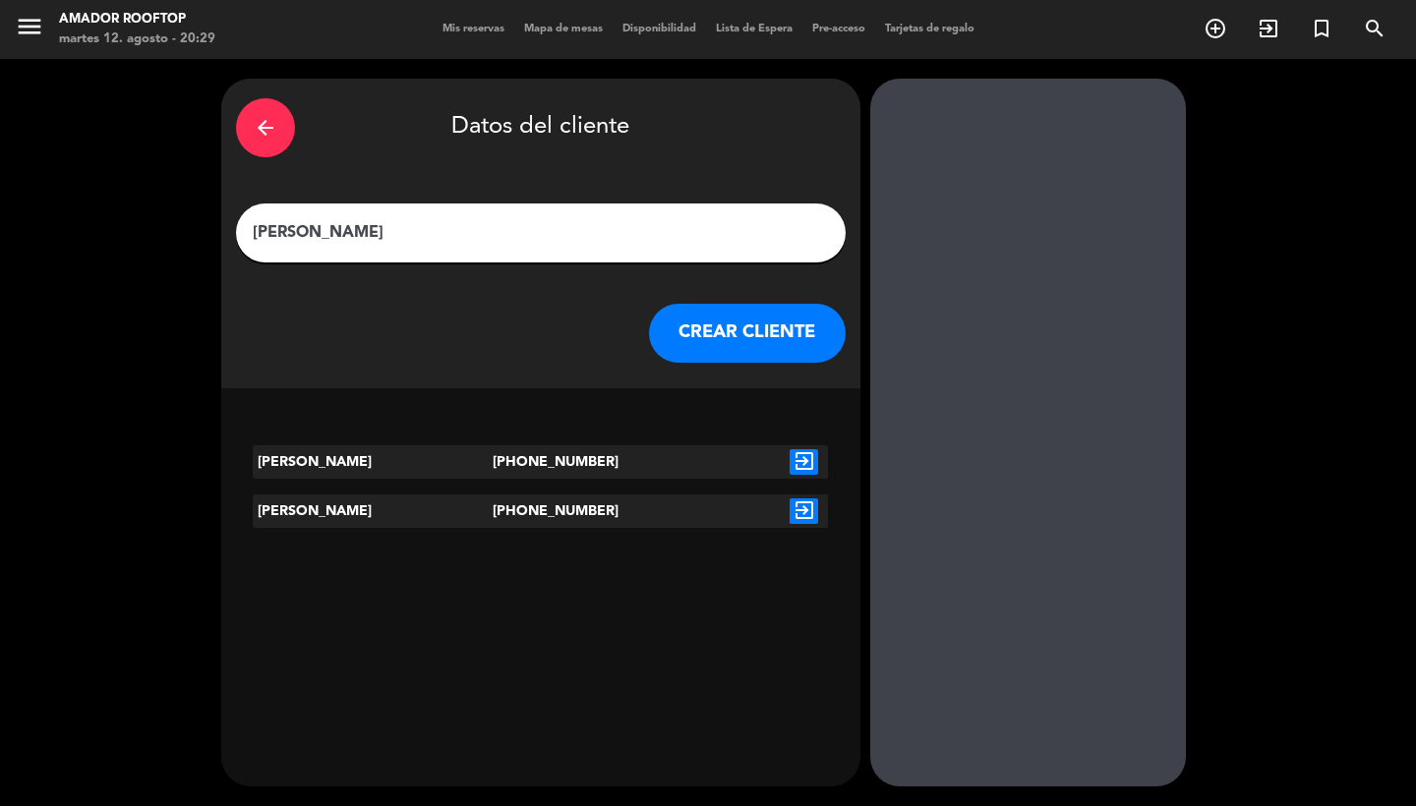
type input "[PERSON_NAME]"
click at [795, 461] on icon "exit_to_app" at bounding box center [804, 462] width 29 height 26
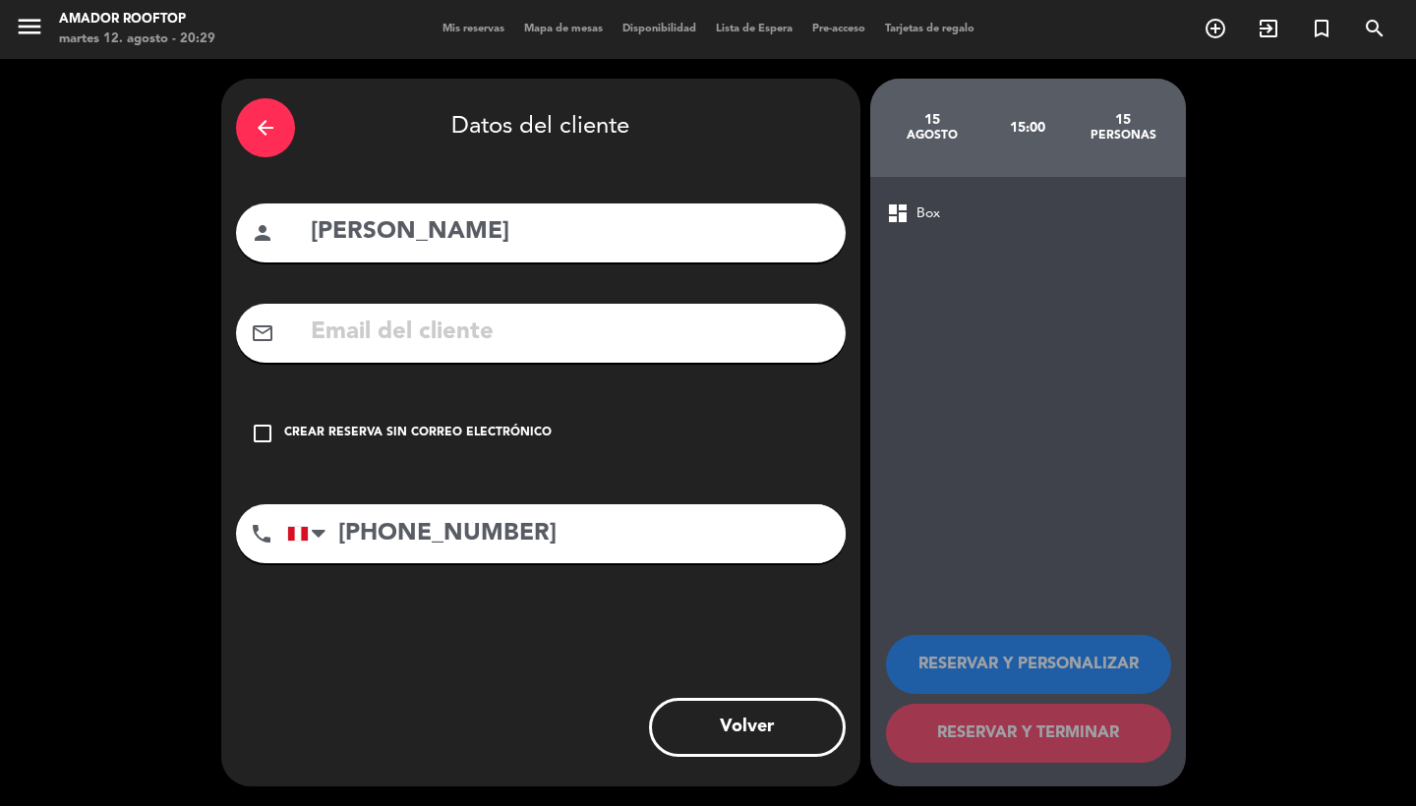
click at [515, 436] on div "Crear reserva sin correo electrónico" at bounding box center [417, 434] width 267 height 20
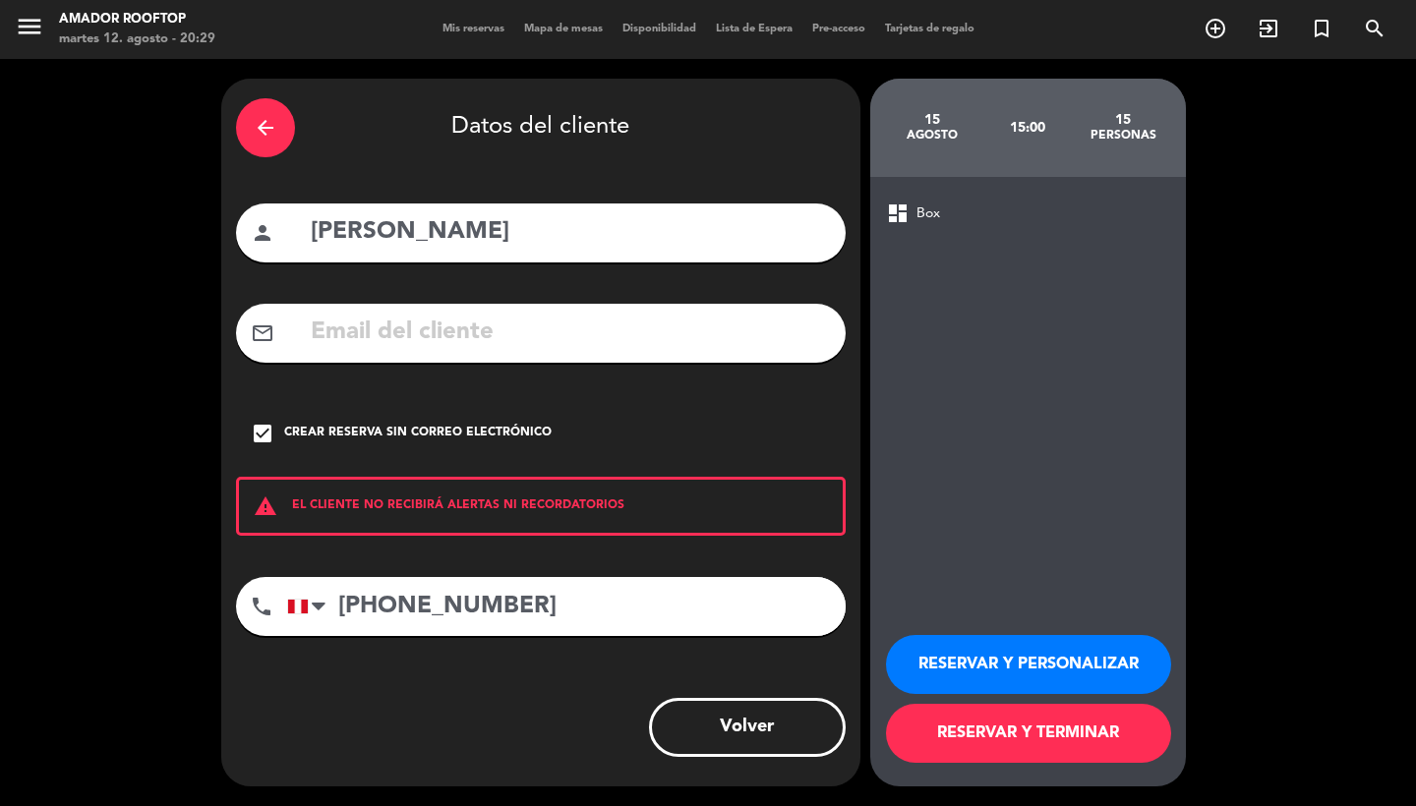
click at [984, 744] on button "RESERVAR Y TERMINAR" at bounding box center [1028, 733] width 285 height 59
